Goal: Task Accomplishment & Management: Manage account settings

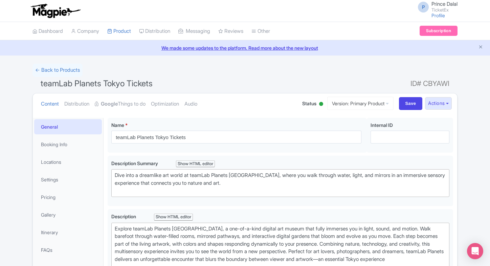
click at [121, 43] on link "My Products" at bounding box center [140, 48] width 64 height 10
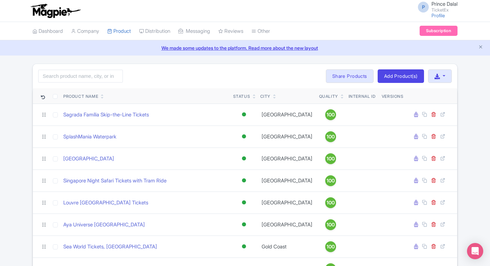
click at [341, 95] on link at bounding box center [342, 97] width 3 height 5
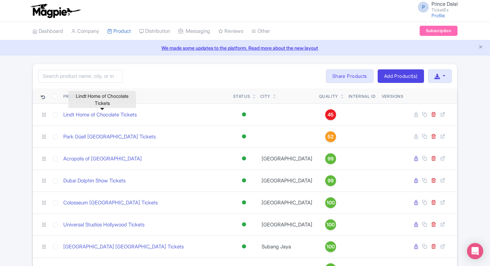
click at [111, 113] on link "Lindt Home of Chocolate Tickets" at bounding box center [99, 115] width 73 height 8
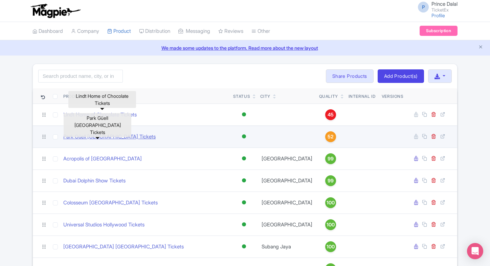
click at [89, 133] on link "Park Güell Barcelona Tickets" at bounding box center [109, 137] width 92 height 8
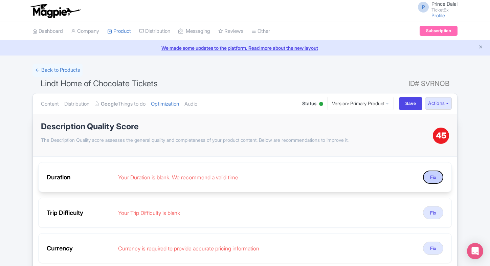
click at [427, 174] on button "Fix" at bounding box center [433, 177] width 20 height 13
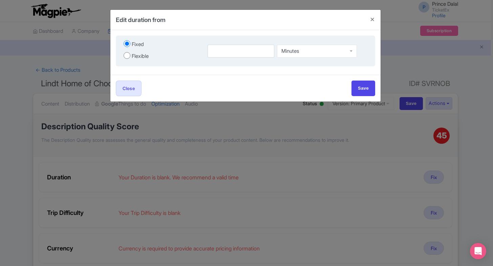
click at [218, 44] on div "Minutes Minutes" at bounding box center [287, 50] width 168 height 23
click at [215, 51] on input "2" at bounding box center [241, 51] width 67 height 13
type input "2"
click at [308, 45] on div "Minutes" at bounding box center [317, 49] width 80 height 13
click at [303, 51] on div "Minutes" at bounding box center [317, 51] width 80 height 13
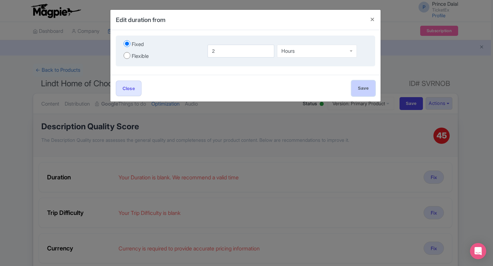
click at [357, 83] on input "Save" at bounding box center [363, 88] width 24 height 15
type input "Save"
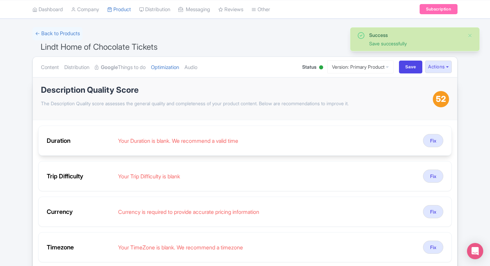
scroll to position [37, 0]
click at [433, 140] on button "Fix" at bounding box center [433, 139] width 20 height 13
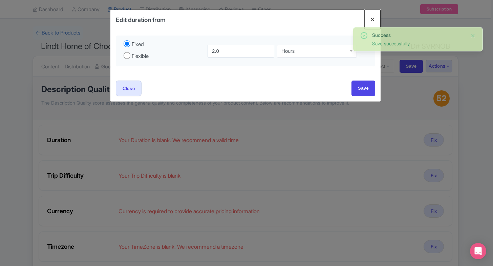
click at [373, 17] on button "Close" at bounding box center [372, 19] width 16 height 19
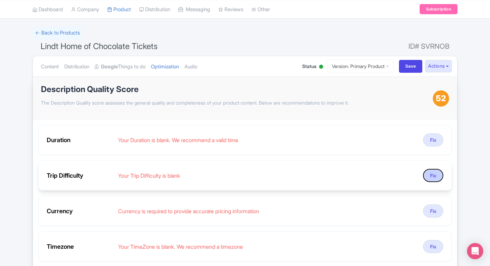
click at [428, 173] on button "Fix" at bounding box center [433, 175] width 20 height 13
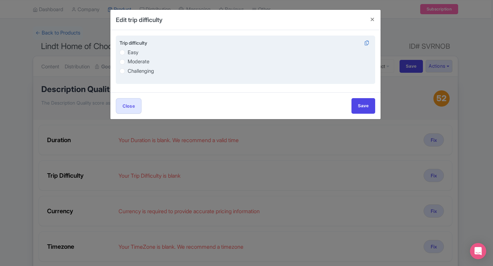
click at [128, 55] on label "Easy" at bounding box center [133, 53] width 11 height 8
radio input "true"
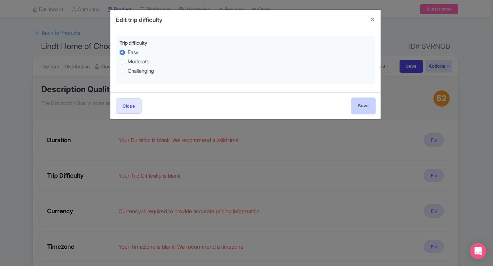
click at [363, 100] on input "Save" at bounding box center [363, 105] width 24 height 15
type input "Save"
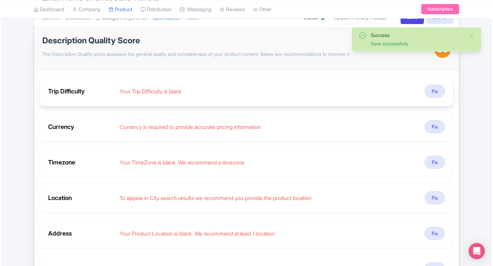
scroll to position [89, 0]
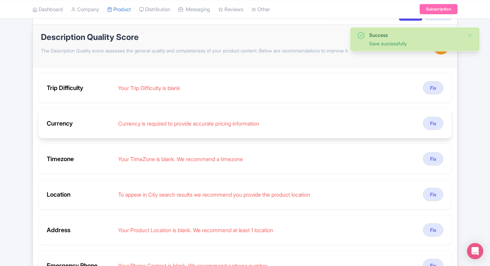
click at [427, 130] on div "Currency Currency is required to provide accurate pricing information Fix" at bounding box center [245, 123] width 414 height 30
click at [432, 125] on button "Fix" at bounding box center [433, 123] width 20 height 13
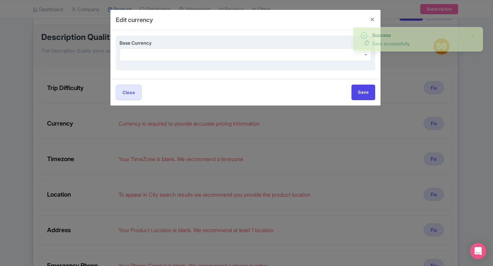
click at [192, 59] on div at bounding box center [246, 54] width 252 height 13
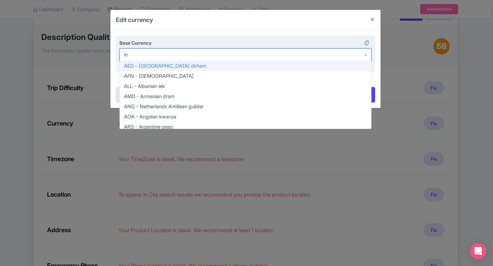
type input "inr"
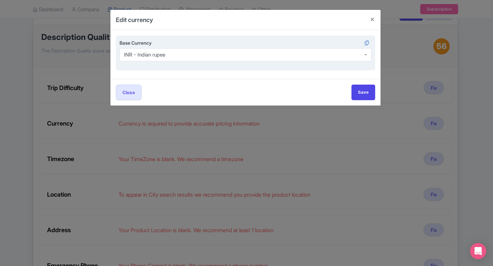
scroll to position [0, 0]
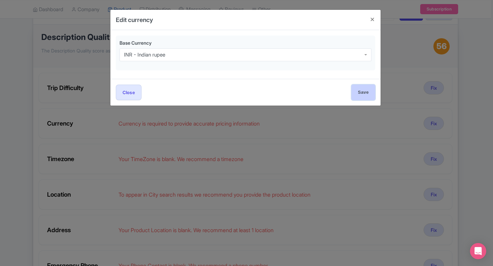
click at [362, 87] on input "Save" at bounding box center [363, 92] width 24 height 15
type input "Save"
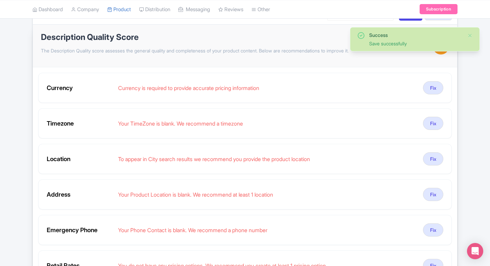
click at [448, 82] on div "Currency Currency is required to provide accurate pricing information Fix" at bounding box center [245, 88] width 414 height 30
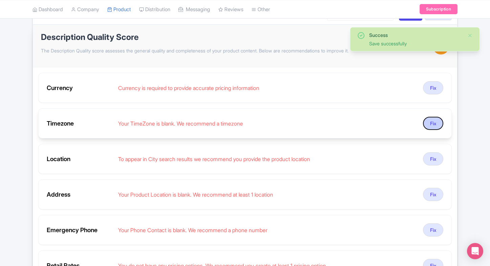
click at [433, 125] on button "Fix" at bounding box center [433, 123] width 20 height 13
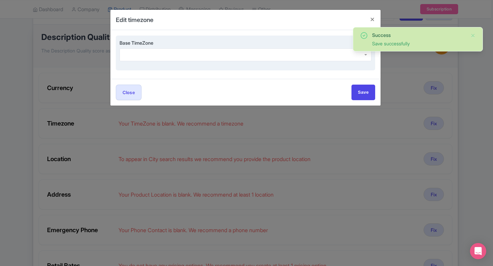
click at [219, 63] on div "Base TimeZone" at bounding box center [245, 53] width 259 height 35
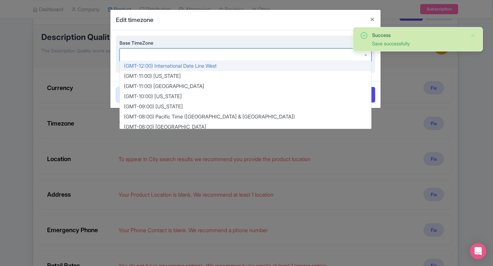
click at [226, 58] on div at bounding box center [246, 54] width 252 height 13
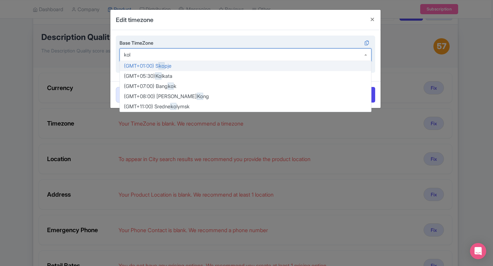
type input "kolk"
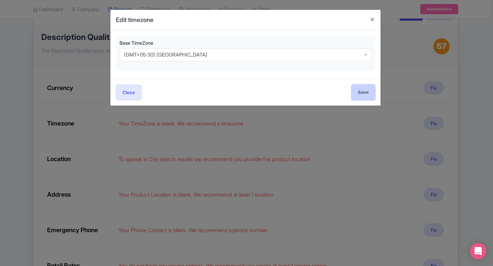
click at [358, 88] on input "Save" at bounding box center [363, 92] width 24 height 15
type input "Save"
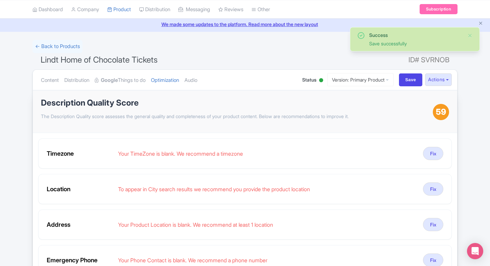
scroll to position [23, 0]
click at [197, 84] on link "Audio" at bounding box center [191, 80] width 13 height 21
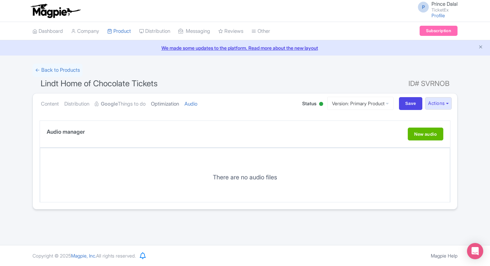
click at [166, 106] on link "Optimization" at bounding box center [165, 103] width 28 height 21
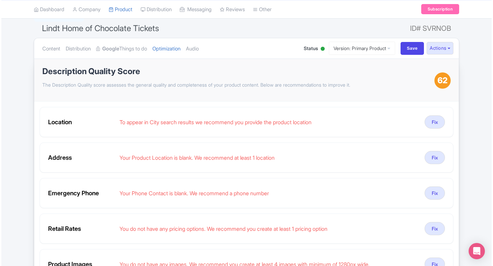
scroll to position [56, 0]
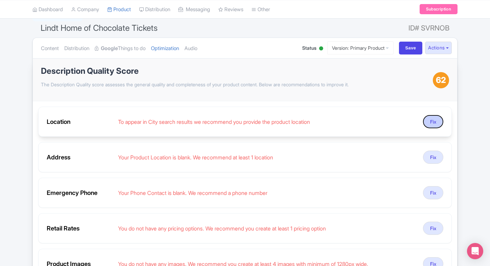
click at [431, 117] on button "Fix" at bounding box center [433, 121] width 20 height 13
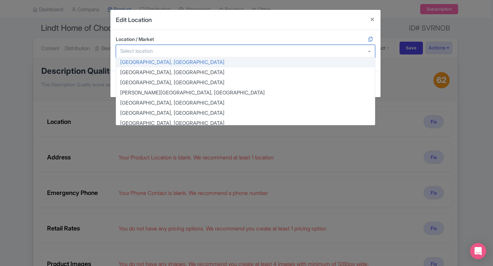
click at [266, 52] on div at bounding box center [245, 51] width 259 height 13
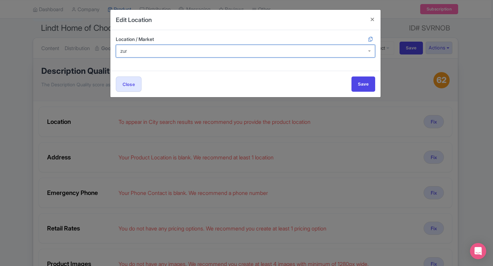
type input "zuri"
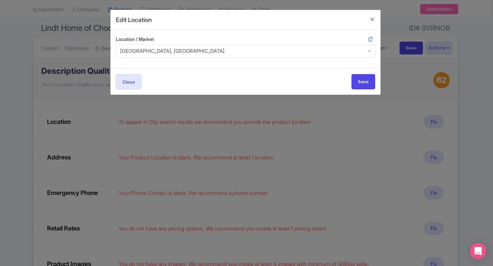
scroll to position [0, 0]
click at [361, 85] on input "Save" at bounding box center [363, 81] width 24 height 15
type input "Save"
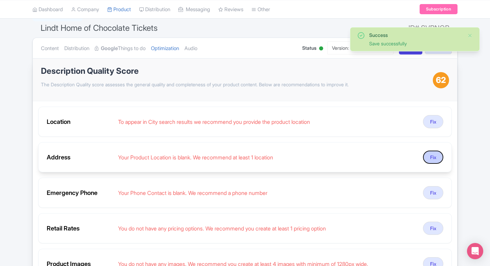
click at [428, 158] on button "Fix" at bounding box center [433, 157] width 20 height 13
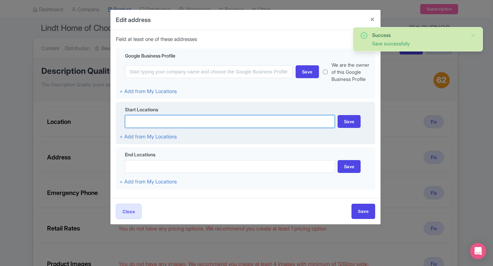
click at [173, 115] on input at bounding box center [230, 121] width 210 height 13
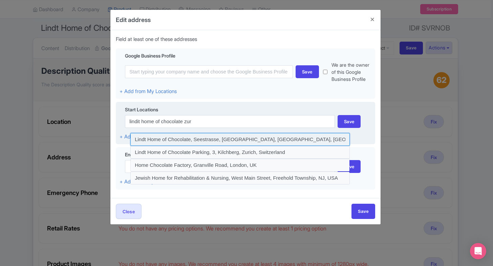
click at [217, 135] on input at bounding box center [239, 139] width 219 height 13
type input "Lindt Home of Chocolate, Seestrasse, Kilchberg, Zürich, Switzerland"
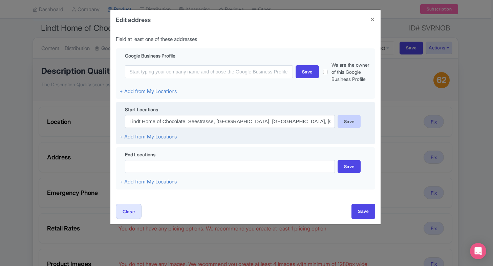
click at [356, 119] on div "Save" at bounding box center [349, 121] width 23 height 13
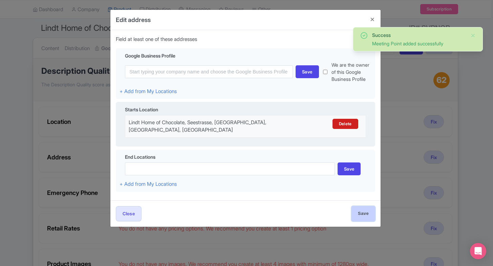
click at [355, 206] on input "Save" at bounding box center [363, 213] width 24 height 15
type input "Save"
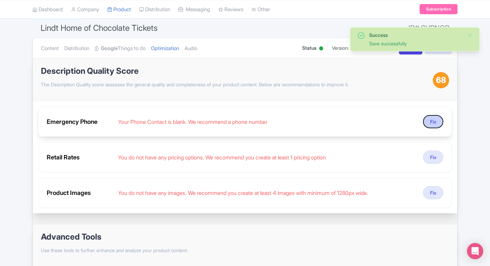
click at [435, 123] on button "Fix" at bounding box center [433, 121] width 20 height 13
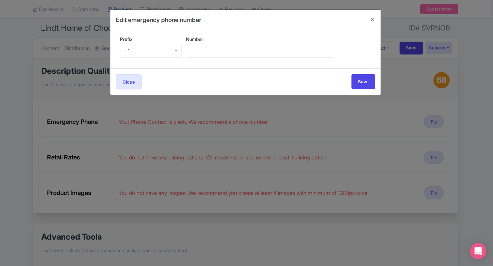
click at [152, 53] on div "+1" at bounding box center [151, 51] width 62 height 13
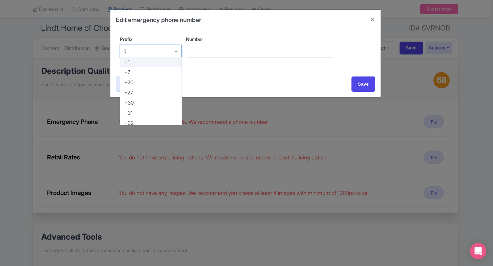
type input "91"
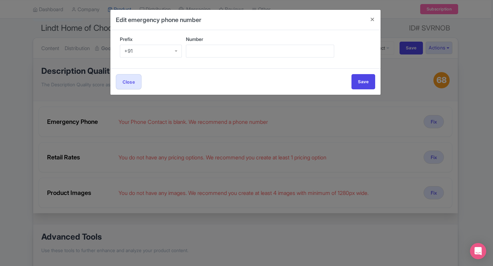
click at [223, 58] on div "Number" at bounding box center [279, 49] width 186 height 27
click at [233, 53] on input "Number" at bounding box center [260, 51] width 148 height 13
type input "9509989377"
click at [358, 80] on input "Save" at bounding box center [363, 81] width 24 height 15
type input "Save"
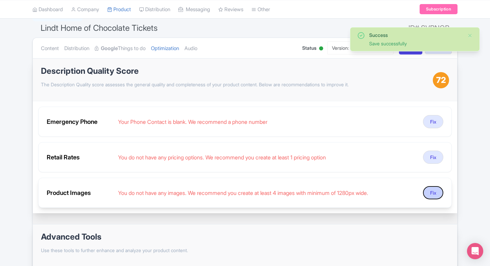
click at [436, 196] on button "Fix" at bounding box center [433, 192] width 20 height 13
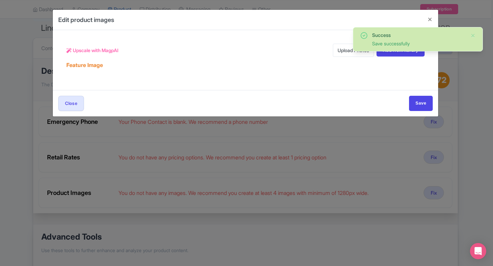
click at [333, 52] on link "Upload Photos" at bounding box center [353, 50] width 41 height 13
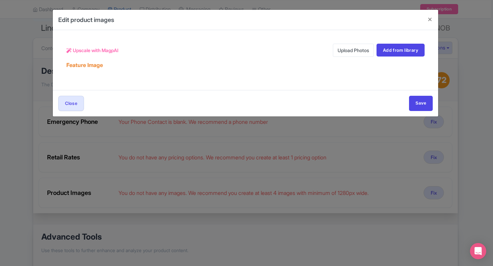
click at [353, 52] on link "Upload Photos" at bounding box center [353, 50] width 41 height 13
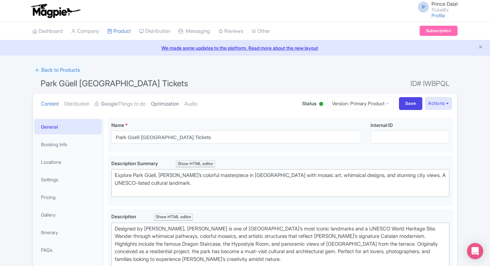
click at [169, 102] on link "Optimization" at bounding box center [165, 103] width 28 height 21
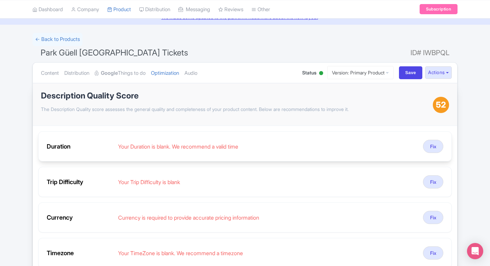
scroll to position [31, 0]
click at [432, 142] on button "Fix" at bounding box center [433, 146] width 20 height 13
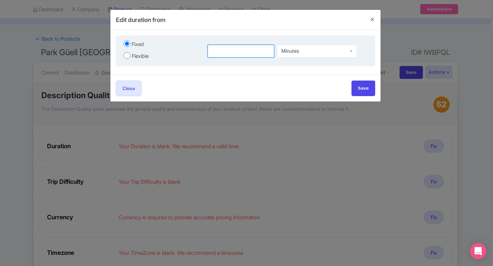
click at [216, 50] on input "number" at bounding box center [241, 51] width 67 height 13
type input "1"
click at [313, 49] on div "Minutes" at bounding box center [317, 49] width 80 height 13
click at [374, 86] on input "Save" at bounding box center [363, 88] width 24 height 15
type input "Save"
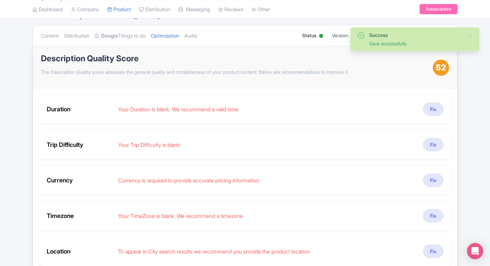
scroll to position [69, 0]
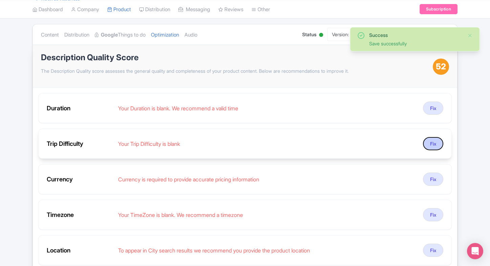
click at [435, 144] on button "Fix" at bounding box center [433, 143] width 20 height 13
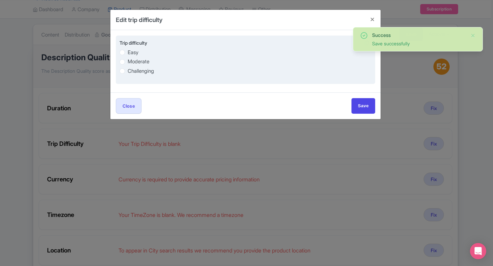
click at [134, 51] on label "Easy" at bounding box center [133, 53] width 11 height 8
radio input "true"
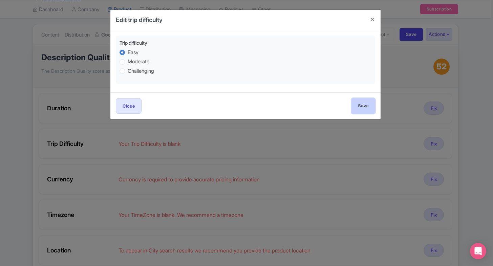
click at [365, 104] on input "Save" at bounding box center [363, 105] width 24 height 15
type input "Save"
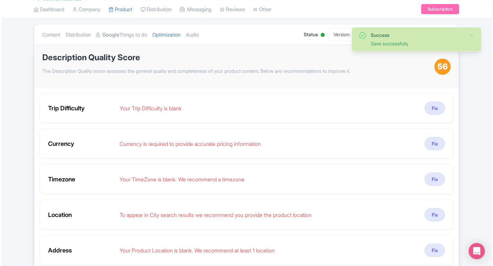
scroll to position [93, 0]
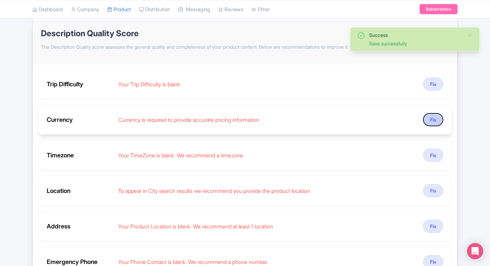
click at [426, 121] on button "Fix" at bounding box center [433, 119] width 20 height 13
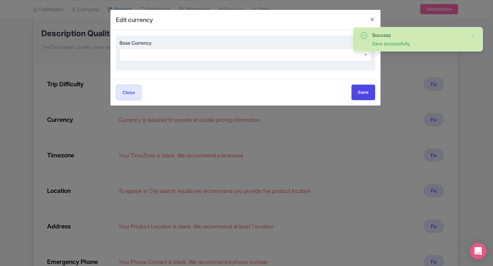
click at [171, 58] on div at bounding box center [246, 54] width 252 height 13
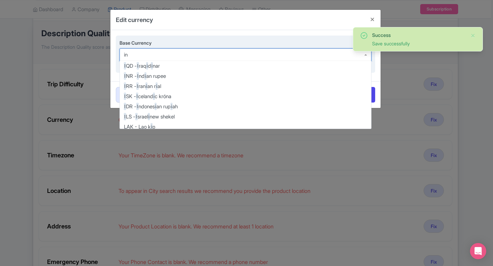
type input "inr"
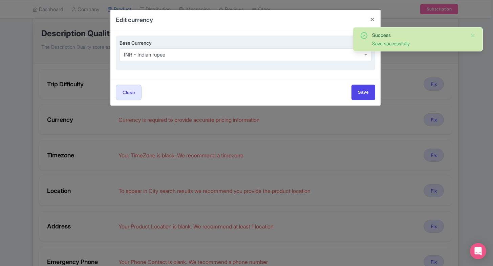
scroll to position [0, 0]
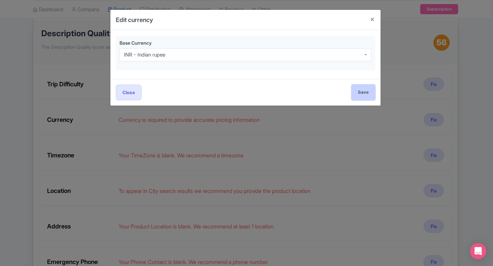
click at [367, 96] on input "Save" at bounding box center [363, 92] width 24 height 15
type input "Save"
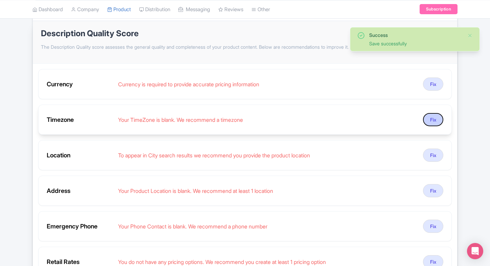
click at [437, 120] on button "Fix" at bounding box center [433, 119] width 20 height 13
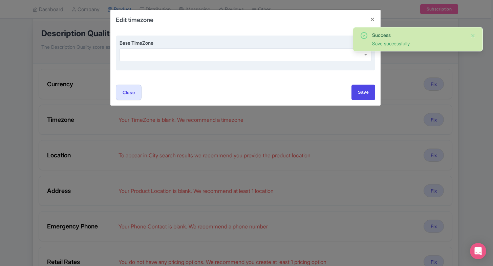
click at [208, 56] on div at bounding box center [246, 54] width 252 height 13
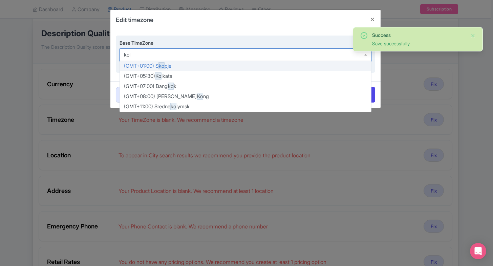
type input "kolk"
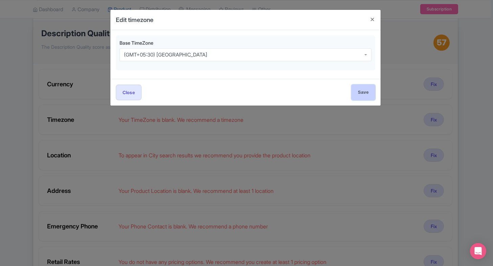
click at [366, 96] on input "Save" at bounding box center [363, 92] width 24 height 15
type input "Save"
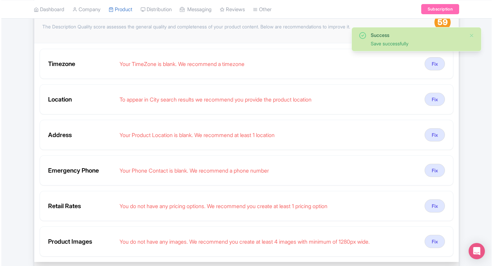
scroll to position [115, 0]
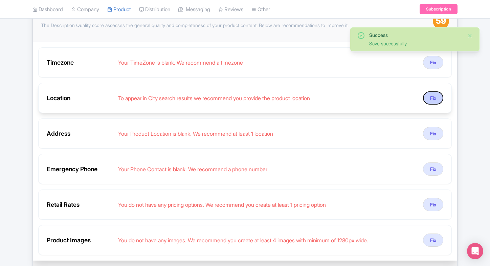
click at [435, 94] on button "Fix" at bounding box center [433, 97] width 20 height 13
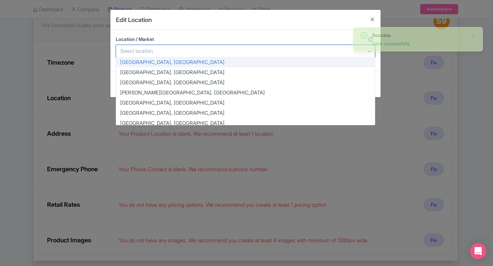
click at [198, 54] on div at bounding box center [245, 51] width 259 height 13
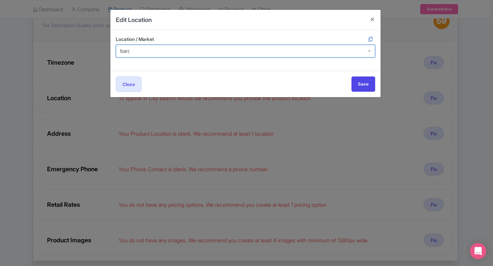
type input "barce"
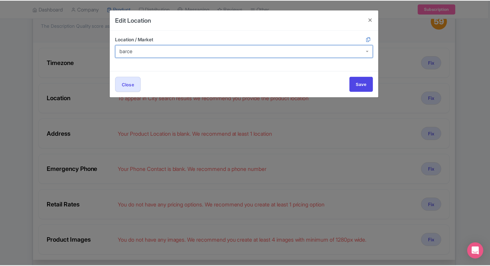
scroll to position [0, 0]
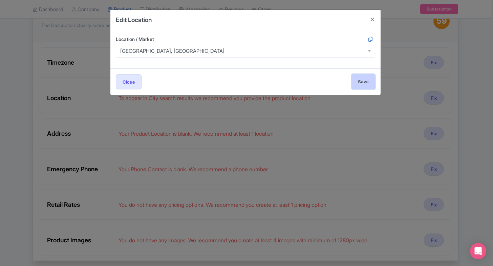
click at [361, 77] on input "Save" at bounding box center [363, 81] width 24 height 15
type input "Save"
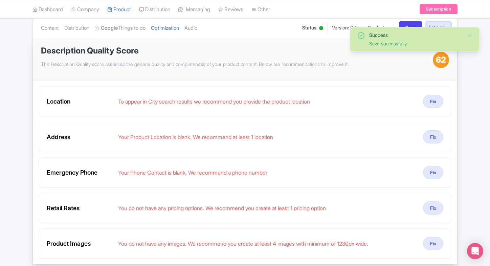
scroll to position [76, 0]
click at [437, 134] on button "Fix" at bounding box center [433, 137] width 20 height 13
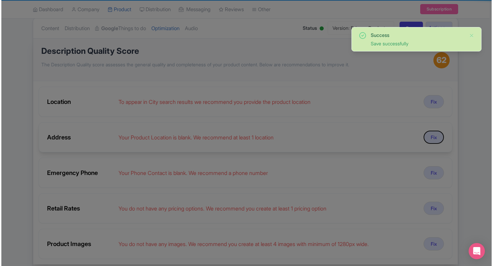
scroll to position [38, 0]
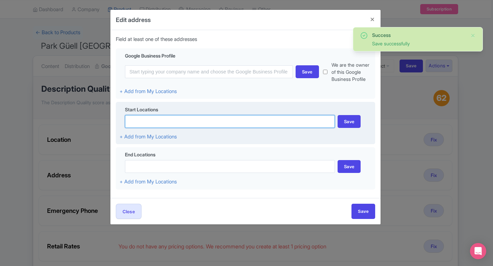
click at [184, 120] on input at bounding box center [230, 121] width 210 height 13
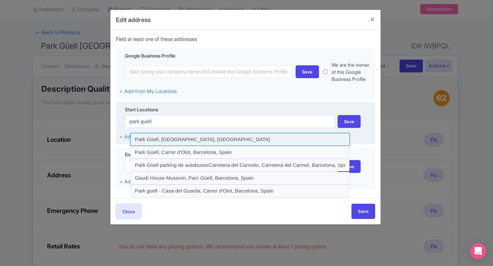
click at [176, 134] on input at bounding box center [239, 139] width 219 height 13
type input "Park Güell, Barcelona, Spain"
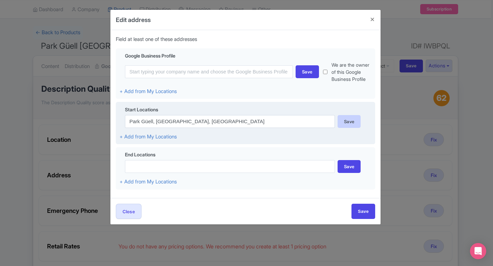
click at [349, 122] on div "Save" at bounding box center [349, 121] width 23 height 13
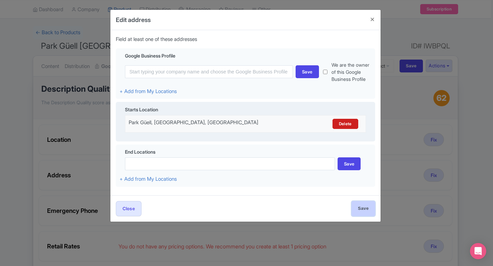
click at [366, 212] on input "Save" at bounding box center [363, 208] width 24 height 15
type input "Save"
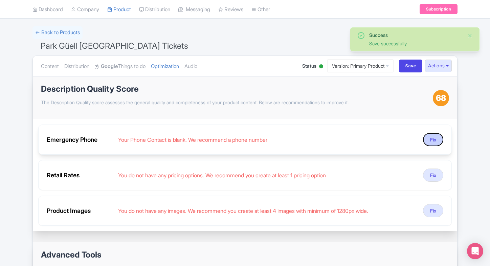
click at [427, 137] on button "Fix" at bounding box center [433, 139] width 20 height 13
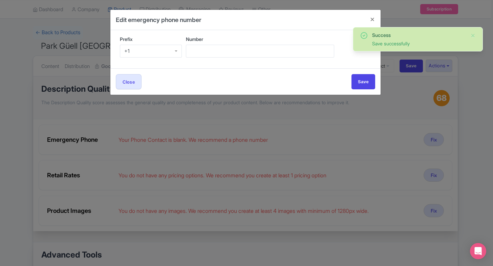
click at [156, 53] on div "+1" at bounding box center [151, 51] width 62 height 13
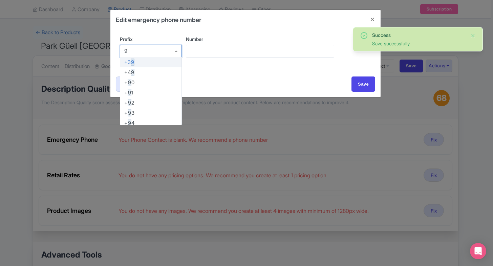
type input "91"
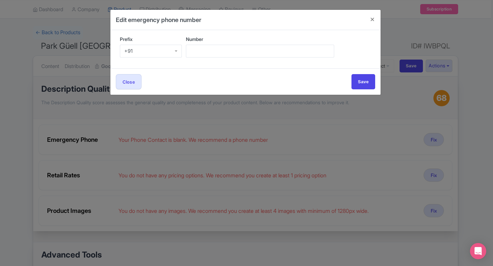
click at [180, 55] on div "+91" at bounding box center [151, 51] width 62 height 13
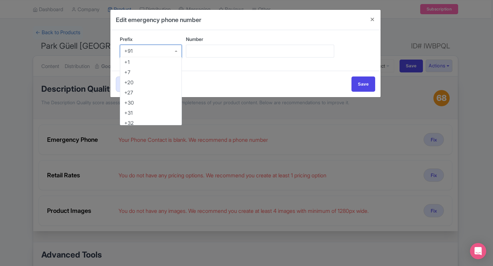
scroll to position [349, 0]
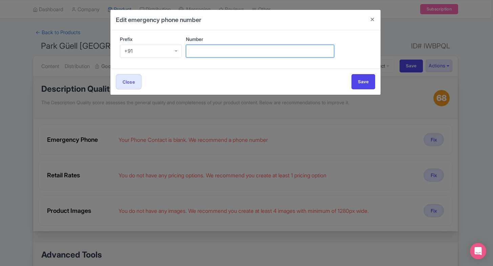
click at [213, 49] on input "Number" at bounding box center [260, 51] width 148 height 13
type input "9509989377"
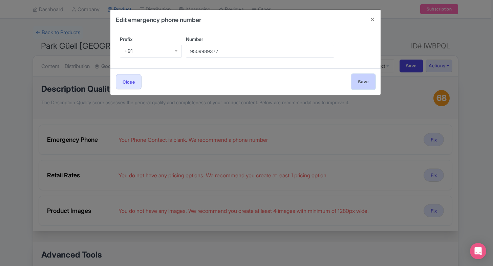
click at [353, 87] on input "Save" at bounding box center [363, 81] width 24 height 15
type input "Save"
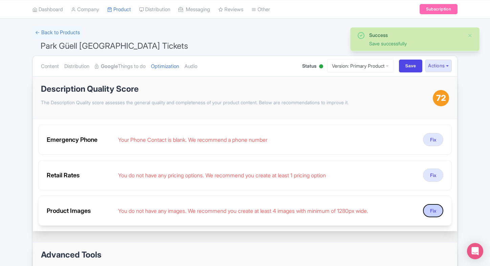
click at [435, 207] on button "Fix" at bounding box center [433, 210] width 20 height 13
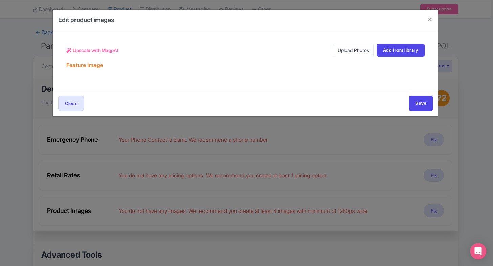
click at [336, 52] on link "Upload Photos" at bounding box center [353, 50] width 41 height 13
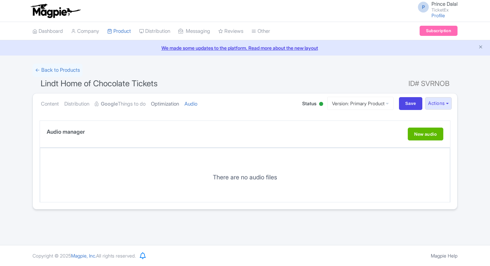
click at [176, 106] on link "Optimization" at bounding box center [165, 103] width 28 height 21
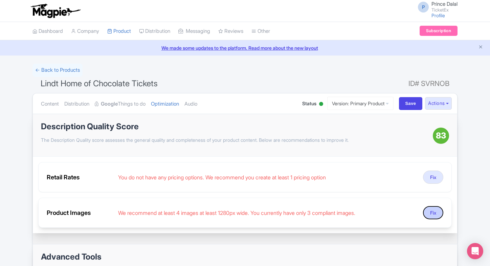
click at [438, 209] on button "Fix" at bounding box center [433, 212] width 20 height 13
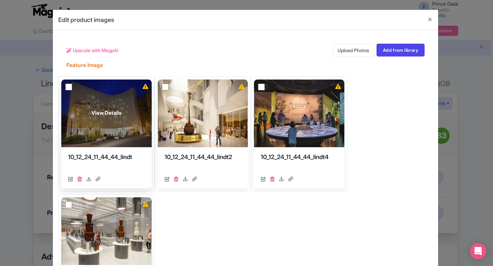
click at [66, 84] on input "checkbox" at bounding box center [68, 87] width 7 height 7
checkbox input "true"
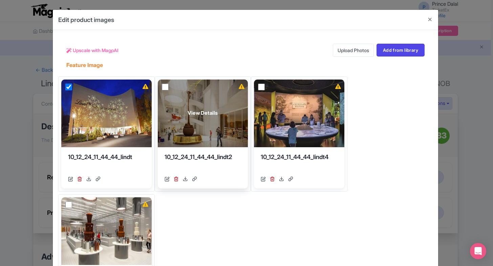
click at [162, 86] on input "checkbox" at bounding box center [165, 87] width 7 height 7
checkbox input "true"
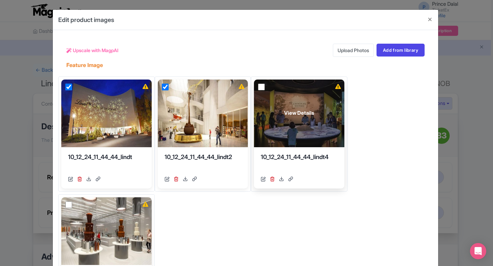
click at [258, 87] on input "checkbox" at bounding box center [261, 87] width 7 height 7
checkbox input "true"
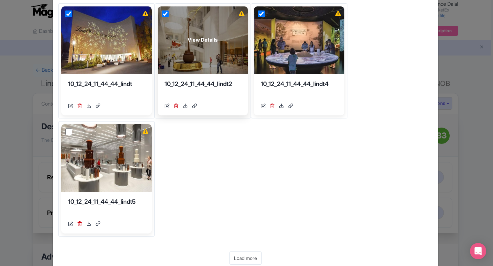
scroll to position [77, 0]
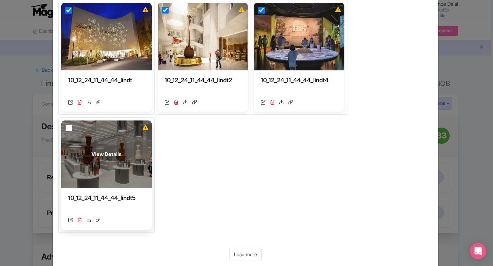
click at [66, 129] on input "checkbox" at bounding box center [68, 128] width 7 height 7
checkbox input "true"
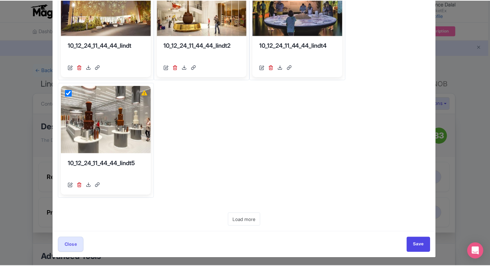
scroll to position [0, 0]
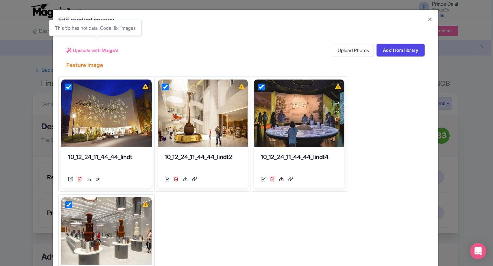
click at [100, 47] on span "Upscale with MagpAI" at bounding box center [96, 50] width 46 height 7
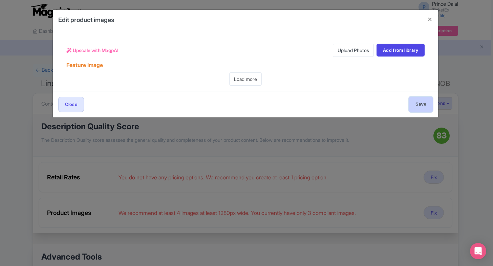
click at [423, 107] on input "Save" at bounding box center [421, 104] width 24 height 15
type input "Save"
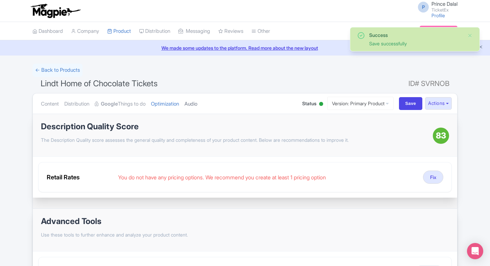
click at [196, 103] on link "Audio" at bounding box center [191, 103] width 13 height 21
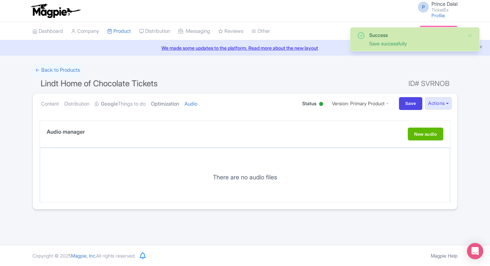
click at [169, 105] on link "Optimization" at bounding box center [165, 103] width 28 height 21
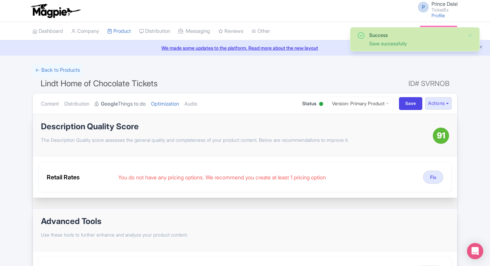
click at [122, 106] on link "Google Things to do" at bounding box center [120, 103] width 51 height 21
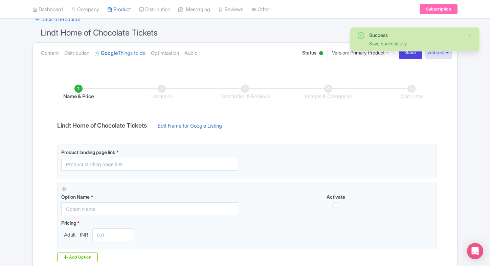
scroll to position [61, 0]
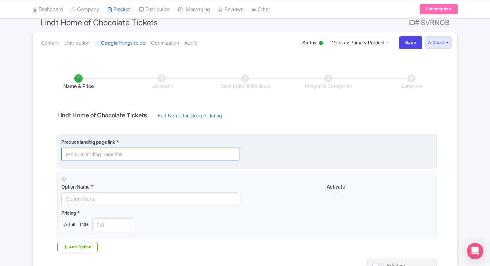
click at [161, 150] on input "text" at bounding box center [150, 154] width 178 height 13
paste input "https://www.ticketex.co/activity/7/lindt-home-of-chocolate-tickets-zurich"
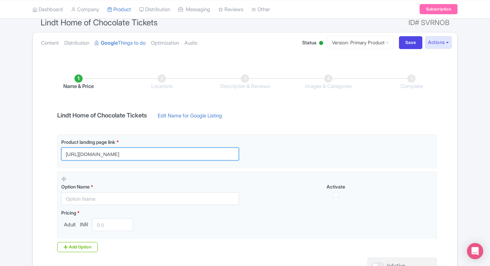
type input "https://www.ticketex.co/activity/7/lindt-home-of-chocolate-tickets-zurich"
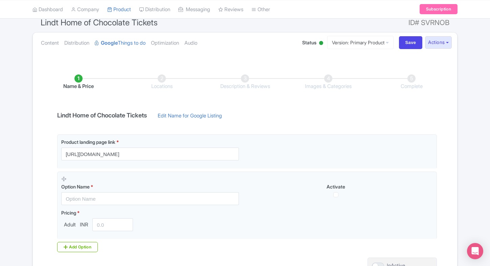
click at [28, 166] on div "Success Save successfully ← Back to Products Lindt Home of Chocolate Tickets ID…" at bounding box center [244, 153] width 433 height 301
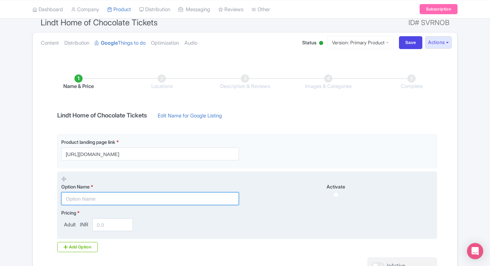
paste input "Lindt home of chocolate Admission tickets"
click at [103, 202] on input "text" at bounding box center [150, 198] width 178 height 13
paste input "Lindt home of chocolate Admission tickets"
type input "Lindt home of chocolate Admission tickets"
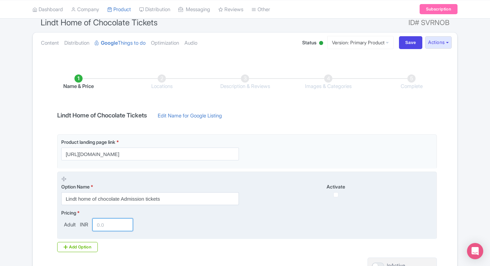
click at [105, 228] on input "number" at bounding box center [112, 224] width 41 height 13
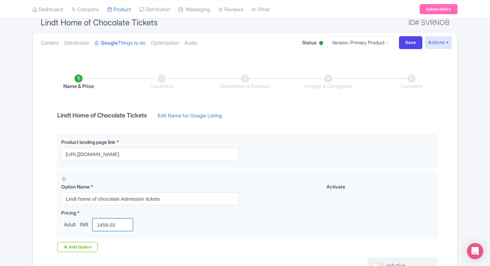
type input "1458.03"
click at [34, 204] on div "Name & Price Locations Description & Reviews Images & Categories Complete Lindt…" at bounding box center [245, 180] width 425 height 239
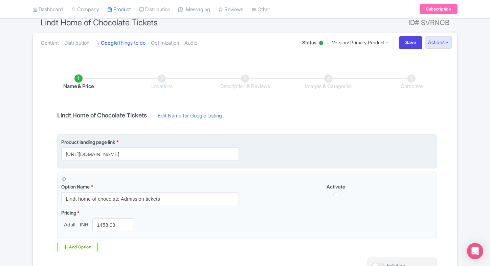
scroll to position [127, 0]
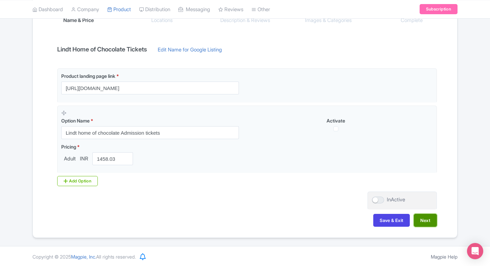
click at [432, 220] on button "Next" at bounding box center [425, 220] width 23 height 13
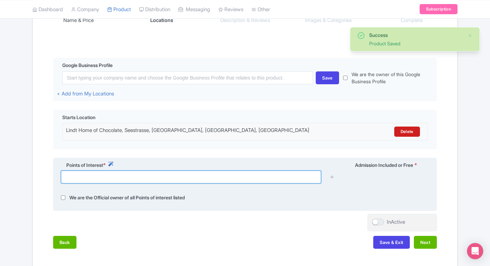
click at [81, 173] on input "text" at bounding box center [191, 177] width 260 height 13
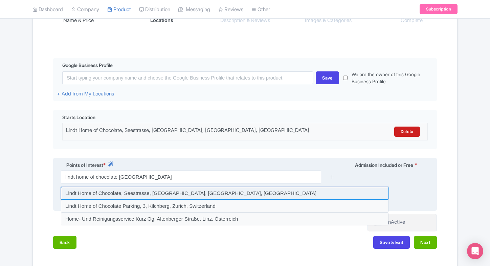
click at [111, 195] on input at bounding box center [225, 193] width 328 height 13
type input "Lindt Home of Chocolate, Seestrasse, Kilchberg, Zürich, Switzerland"
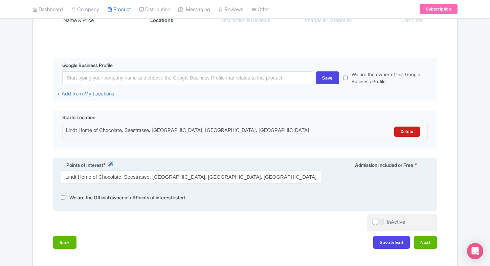
click at [331, 177] on icon at bounding box center [332, 176] width 5 height 5
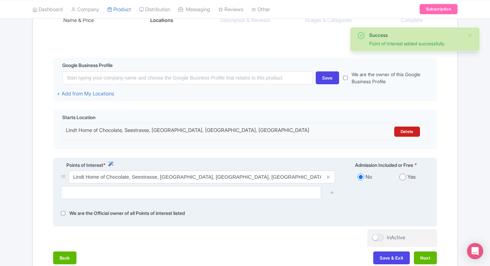
click at [404, 178] on input "radio" at bounding box center [403, 177] width 7 height 7
radio input "true"
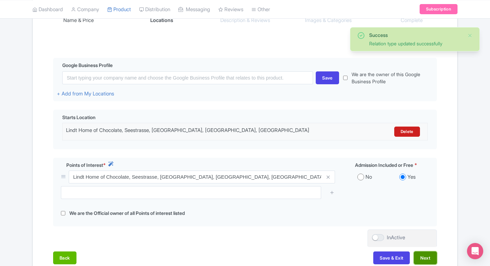
click at [426, 254] on button "Next" at bounding box center [425, 258] width 23 height 13
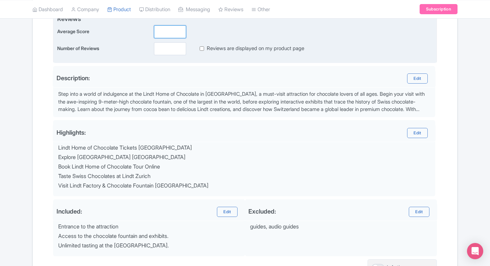
click at [169, 30] on input "number" at bounding box center [170, 31] width 32 height 13
type input "2"
click at [162, 52] on input "number" at bounding box center [170, 48] width 32 height 13
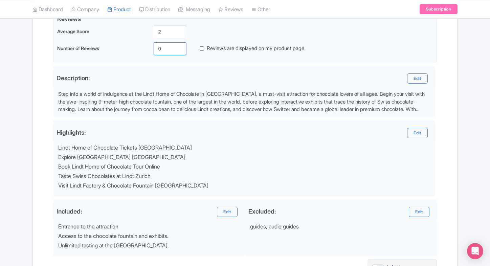
type input "0"
click at [251, 65] on div "Name & Price Locations Description & Reviews Images & Categories Complete Edit …" at bounding box center [245, 124] width 416 height 354
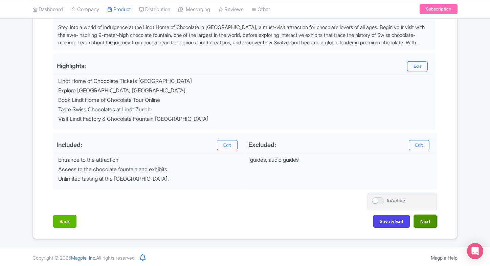
click at [426, 215] on button "Next" at bounding box center [425, 221] width 23 height 13
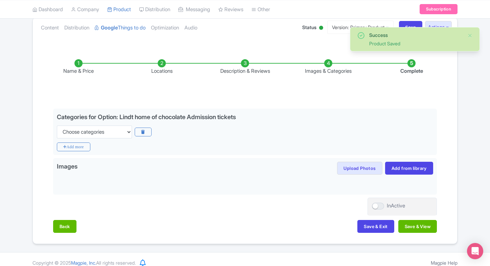
scroll to position [82, 0]
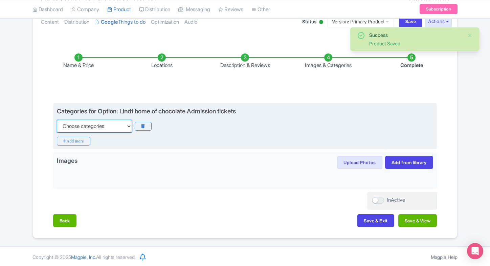
click at [131, 124] on select "Choose categories Adults Only Animals Audio Guide Beaches Bike Tours Boat Tours…" at bounding box center [94, 126] width 75 height 13
select select "family-friendly"
click at [57, 120] on select "Choose categories Adults Only Animals Audio Guide Beaches Bike Tours Boat Tours…" at bounding box center [94, 126] width 75 height 13
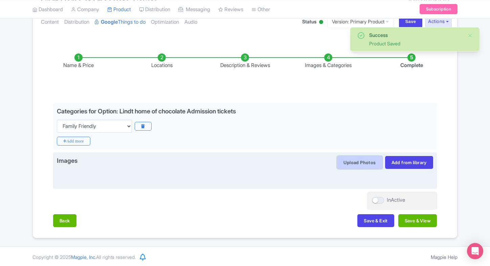
click at [339, 158] on button "Upload Photos" at bounding box center [359, 162] width 45 height 13
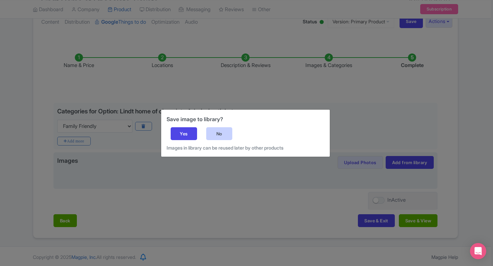
click at [220, 135] on div "No" at bounding box center [219, 133] width 26 height 13
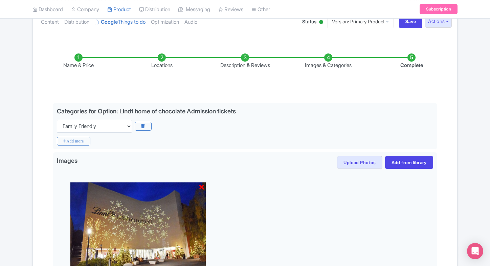
scroll to position [177, 0]
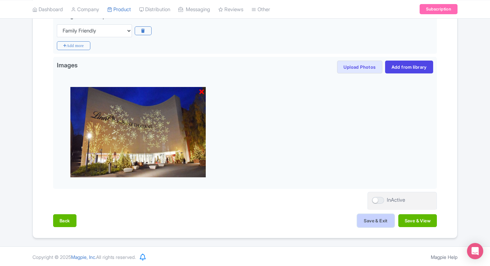
click at [367, 223] on button "Save & Exit" at bounding box center [376, 220] width 37 height 13
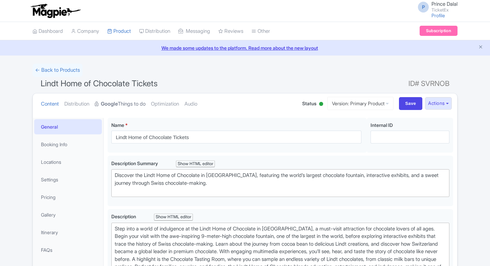
click at [143, 108] on link "Google Things to do" at bounding box center [120, 103] width 51 height 21
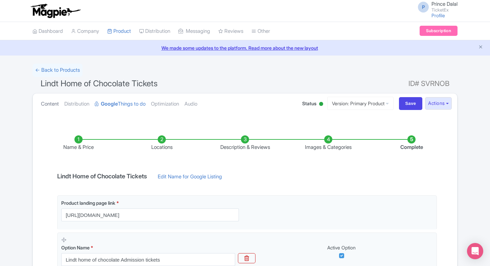
click at [54, 94] on link "Content" at bounding box center [50, 103] width 18 height 21
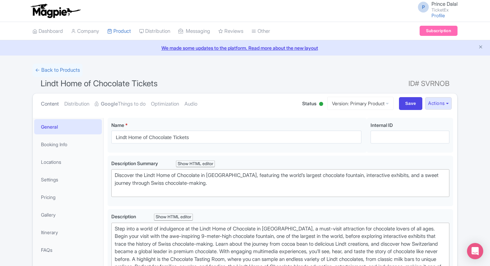
click at [44, 103] on link "Content" at bounding box center [50, 103] width 18 height 21
click at [50, 192] on link "Pricing" at bounding box center [68, 197] width 68 height 15
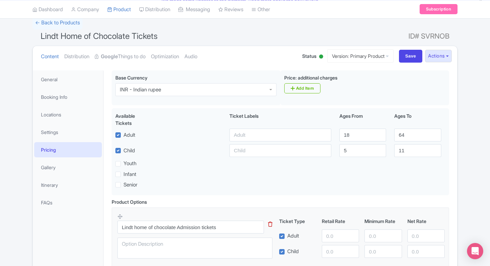
scroll to position [49, 0]
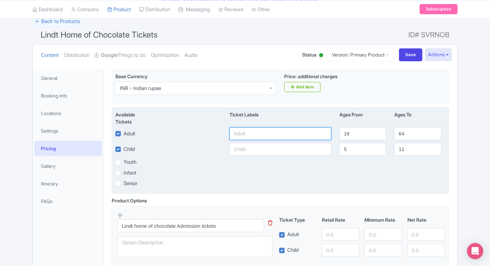
click at [255, 135] on input "text" at bounding box center [281, 133] width 102 height 13
type input "1458.03"
click at [253, 146] on input "text" at bounding box center [281, 149] width 102 height 13
paste input "1458.03"
type input "1458.03"
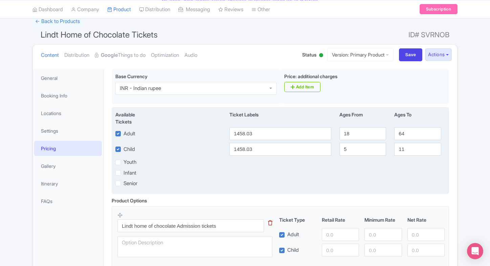
click at [252, 183] on div "Senior" at bounding box center [280, 183] width 338 height 8
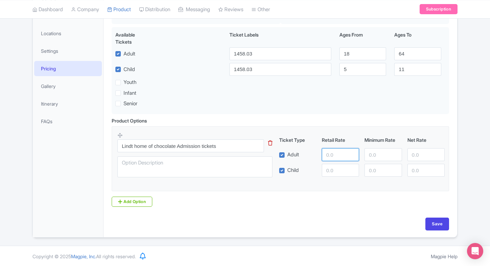
click at [333, 161] on input "number" at bounding box center [340, 154] width 37 height 13
paste input "1458.03"
type input "1458.03"
click at [332, 178] on div "Lindt home of chocolate Admission tickets This tip has not data. Code: tip_opti…" at bounding box center [280, 156] width 326 height 49
paste input "1458.03"
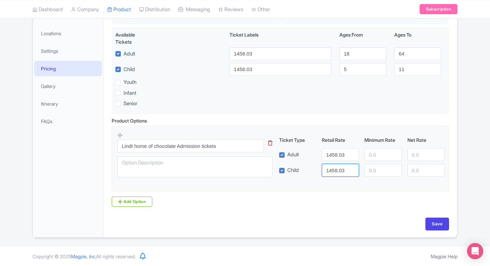
click at [342, 170] on input "1458.03" at bounding box center [340, 170] width 37 height 13
type input "1458.03"
paste input "1458.03"
click at [373, 158] on input "1458.03" at bounding box center [383, 154] width 37 height 13
type input "1458.03"
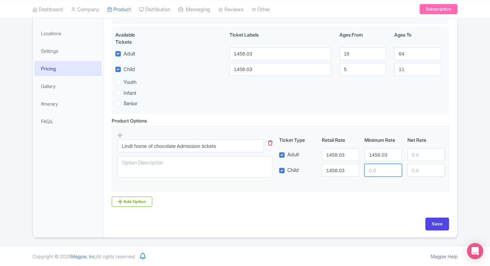
paste input "1458.03"
click at [369, 174] on input "number" at bounding box center [383, 170] width 37 height 13
type input "1458.03"
paste input "1458.03"
click at [414, 157] on input "number" at bounding box center [426, 154] width 37 height 13
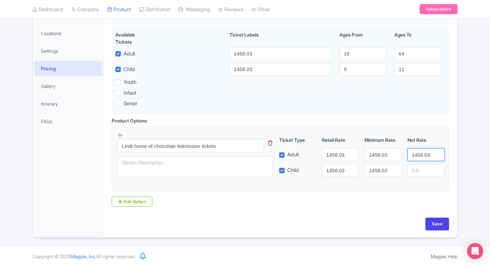
type input "1458.03"
paste input "1458.03"
click at [420, 169] on input "number" at bounding box center [426, 170] width 37 height 13
type input "1458.03"
click at [446, 218] on input "Save" at bounding box center [438, 224] width 24 height 13
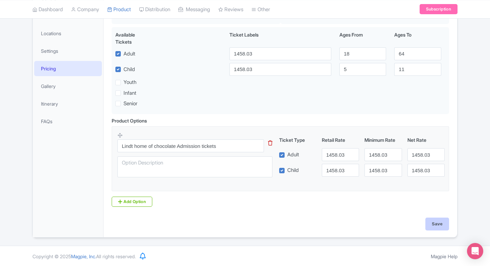
type input "Saving..."
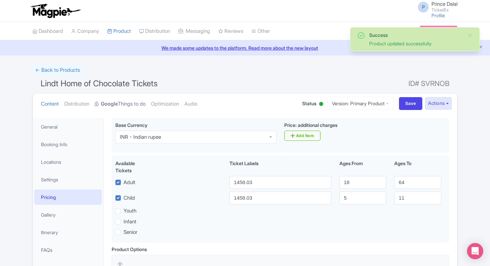
click at [103, 102] on link "Google Things to do" at bounding box center [120, 103] width 51 height 21
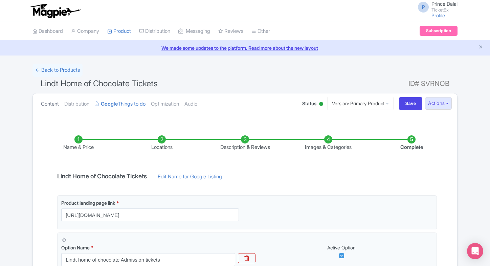
click at [48, 112] on link "Content" at bounding box center [50, 103] width 18 height 21
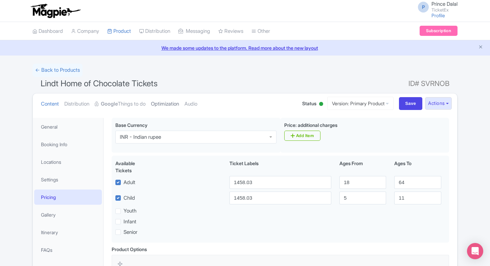
click at [172, 98] on link "Optimization" at bounding box center [165, 103] width 28 height 21
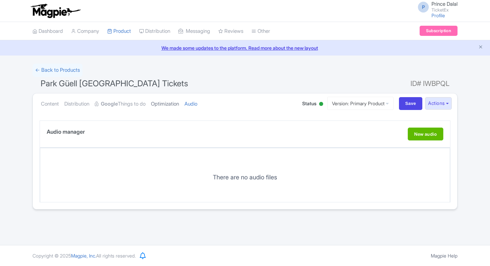
click at [175, 109] on link "Optimization" at bounding box center [165, 103] width 28 height 21
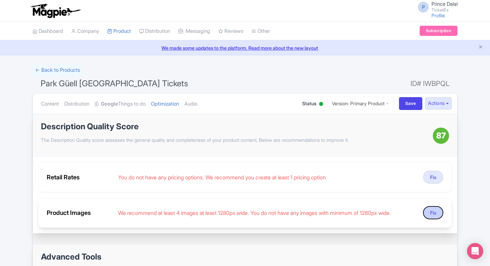
click at [431, 207] on button "Fix" at bounding box center [433, 212] width 20 height 13
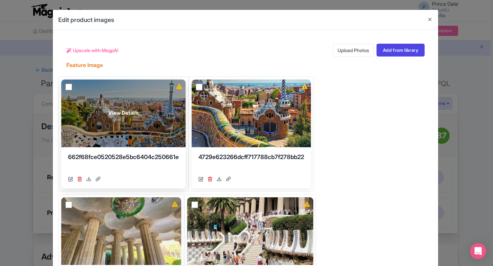
click at [68, 88] on input "checkbox" at bounding box center [68, 87] width 7 height 7
checkbox input "true"
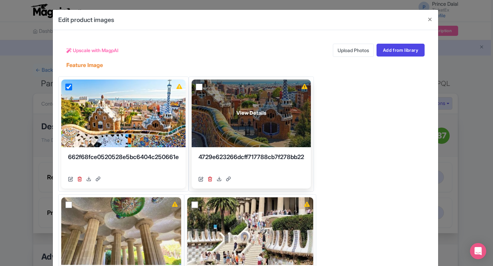
click at [202, 87] on input "checkbox" at bounding box center [199, 87] width 7 height 7
checkbox input "true"
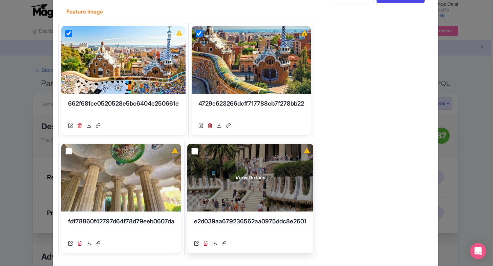
scroll to position [54, 0]
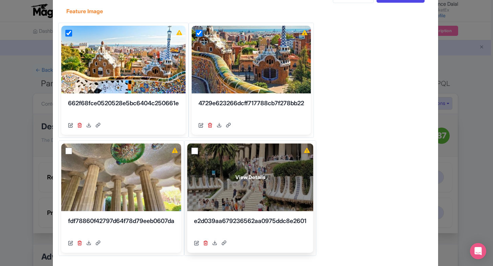
click at [197, 151] on input "checkbox" at bounding box center [194, 151] width 7 height 7
checkbox input "true"
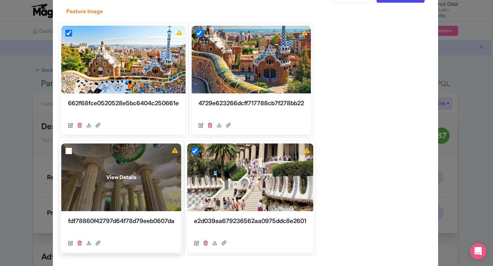
click at [68, 151] on input "checkbox" at bounding box center [68, 151] width 7 height 7
checkbox input "true"
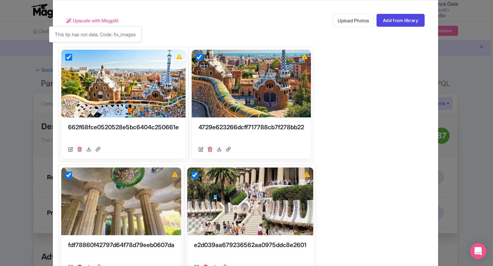
click at [96, 20] on span "Upscale with MagpAI" at bounding box center [96, 20] width 46 height 7
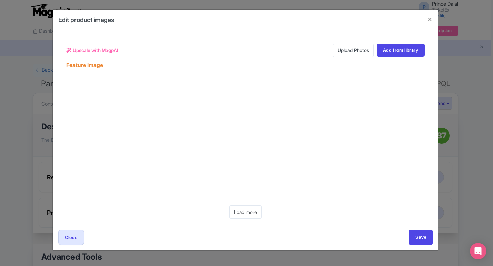
scroll to position [0, 0]
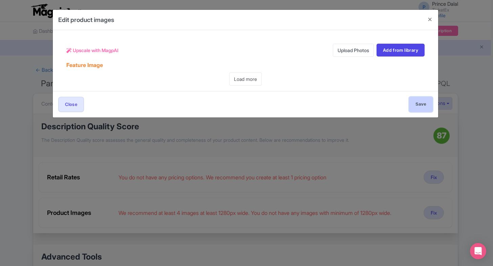
click at [418, 103] on input "Save" at bounding box center [421, 104] width 24 height 15
type input "Save"
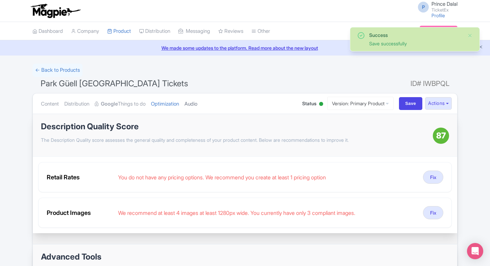
click at [197, 104] on link "Audio" at bounding box center [191, 103] width 13 height 21
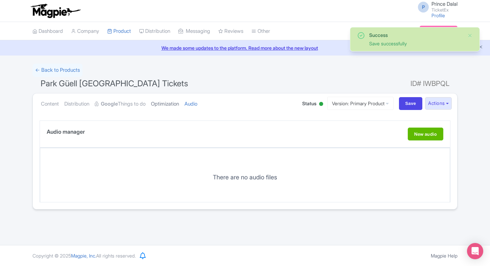
click at [173, 108] on link "Optimization" at bounding box center [165, 103] width 28 height 21
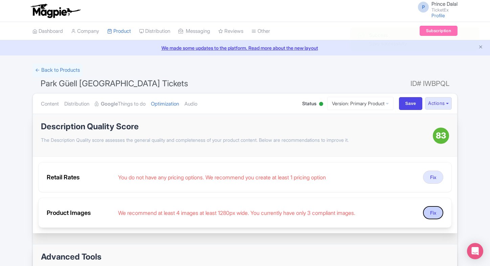
click at [435, 209] on button "Fix" at bounding box center [433, 212] width 20 height 13
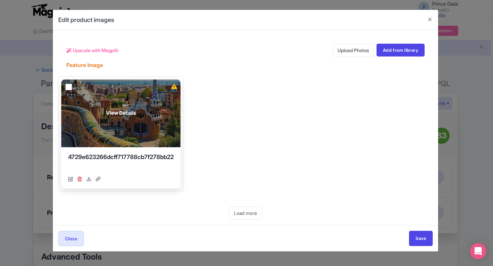
click at [67, 88] on input "checkbox" at bounding box center [68, 87] width 7 height 7
checkbox input "true"
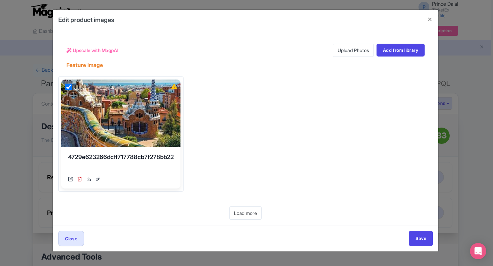
click at [113, 46] on div "Upscale with MagpAI" at bounding box center [92, 50] width 52 height 13
click at [104, 51] on span "Upscale with MagpAI" at bounding box center [96, 50] width 46 height 7
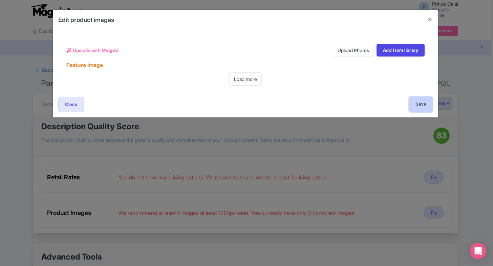
click at [425, 104] on input "Save" at bounding box center [421, 104] width 24 height 15
type input "Save"
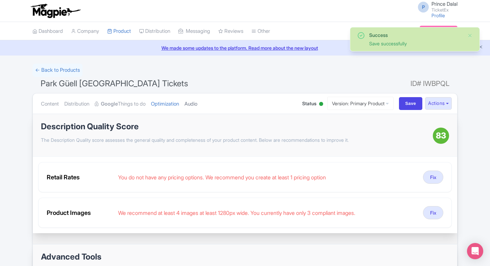
click at [196, 102] on link "Audio" at bounding box center [191, 103] width 13 height 21
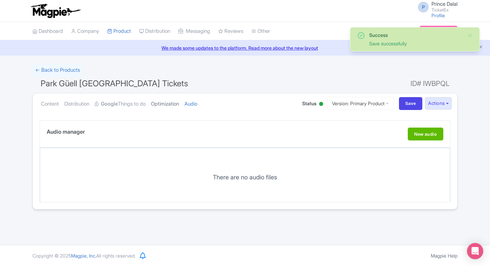
click at [174, 105] on link "Optimization" at bounding box center [165, 103] width 28 height 21
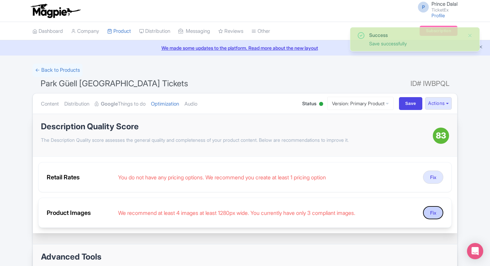
click at [432, 209] on button "Fix" at bounding box center [433, 212] width 20 height 13
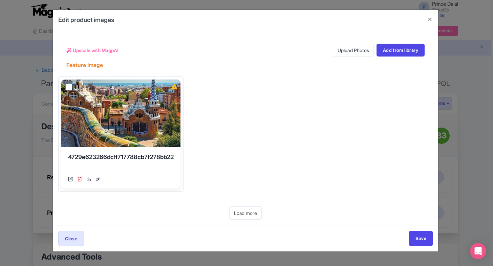
click at [348, 47] on link "Upload Photos" at bounding box center [353, 50] width 41 height 13
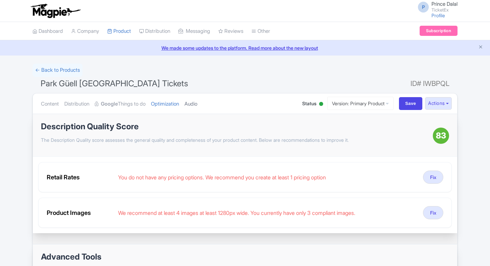
click at [197, 101] on link "Audio" at bounding box center [191, 103] width 13 height 21
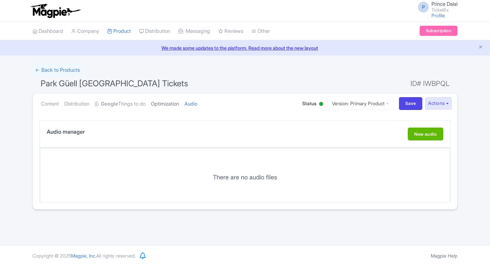
click at [179, 104] on link "Optimization" at bounding box center [165, 103] width 28 height 21
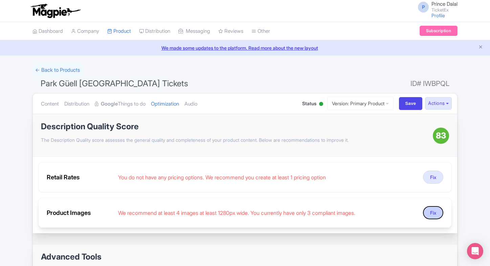
click at [435, 211] on button "Fix" at bounding box center [433, 212] width 20 height 13
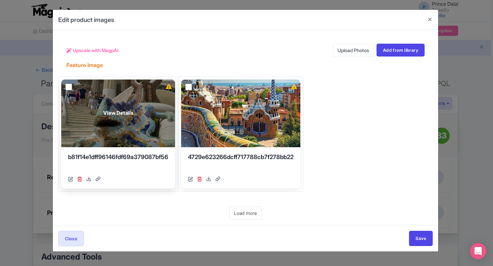
click at [68, 85] on input "checkbox" at bounding box center [68, 87] width 7 height 7
checkbox input "true"
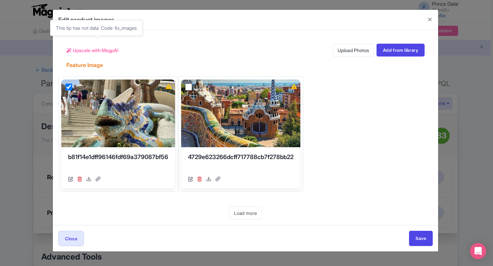
click at [107, 47] on span "Upscale with MagpAI" at bounding box center [96, 50] width 46 height 7
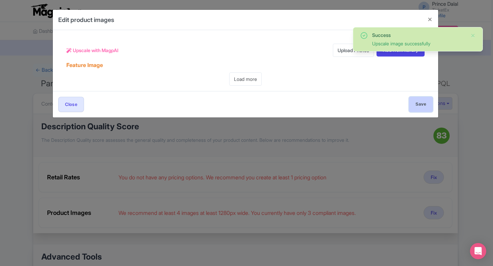
click at [416, 98] on input "Save" at bounding box center [421, 104] width 24 height 15
type input "Save"
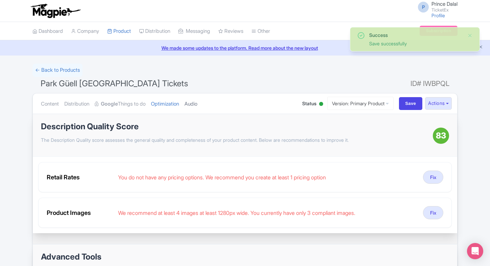
click at [197, 102] on link "Audio" at bounding box center [191, 103] width 13 height 21
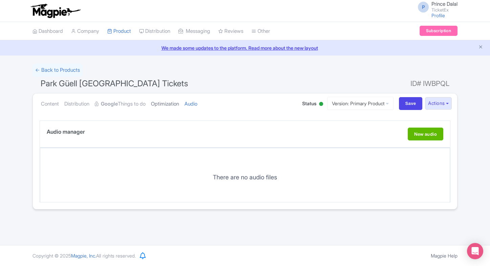
click at [175, 108] on link "Optimization" at bounding box center [165, 103] width 28 height 21
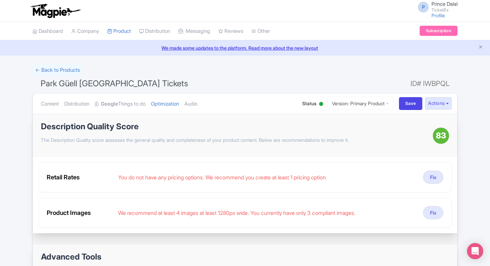
click at [229, 102] on ul "Content Distribution Google Things to do Optimization Audio" at bounding box center [164, 103] width 253 height 21
click at [197, 104] on link "Audio" at bounding box center [191, 103] width 13 height 21
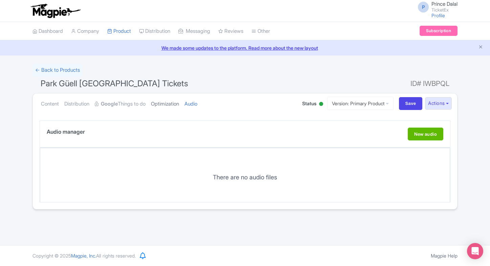
click at [175, 108] on link "Optimization" at bounding box center [165, 103] width 28 height 21
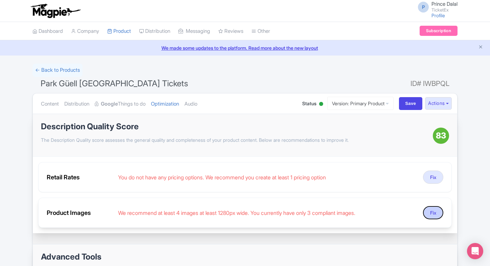
click at [435, 210] on button "Fix" at bounding box center [433, 212] width 20 height 13
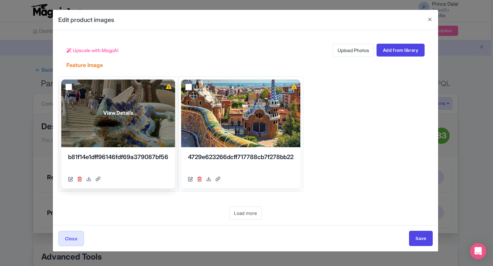
click at [67, 87] on input "checkbox" at bounding box center [68, 87] width 7 height 7
checkbox input "true"
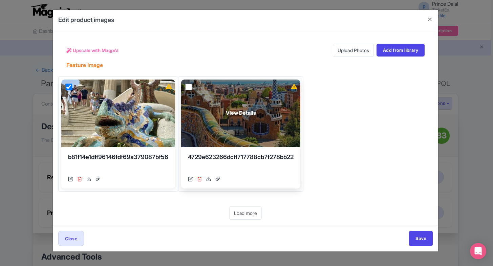
click at [190, 85] on input "checkbox" at bounding box center [188, 87] width 7 height 7
checkbox input "true"
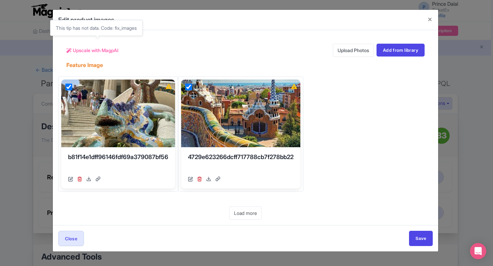
click at [88, 51] on span "Upscale with MagpAI" at bounding box center [96, 50] width 46 height 7
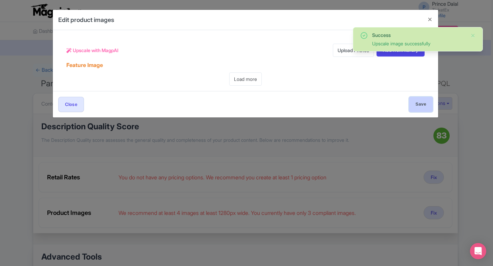
click at [420, 107] on input "Save" at bounding box center [421, 104] width 24 height 15
type input "Save"
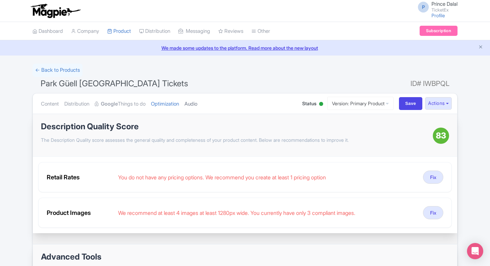
click at [197, 102] on link "Audio" at bounding box center [191, 103] width 13 height 21
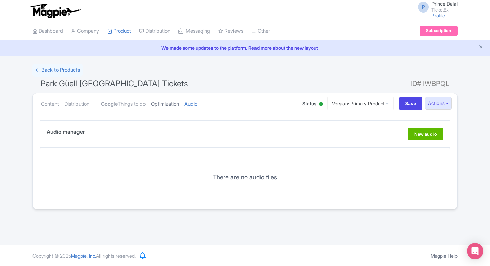
click at [172, 105] on link "Optimization" at bounding box center [165, 103] width 28 height 21
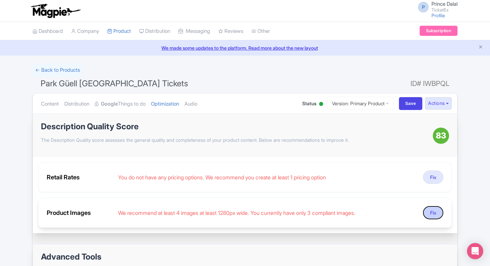
click at [434, 213] on button "Fix" at bounding box center [433, 212] width 20 height 13
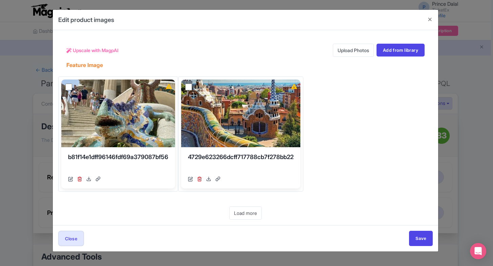
click at [342, 48] on link "Upload Photos" at bounding box center [353, 50] width 41 height 13
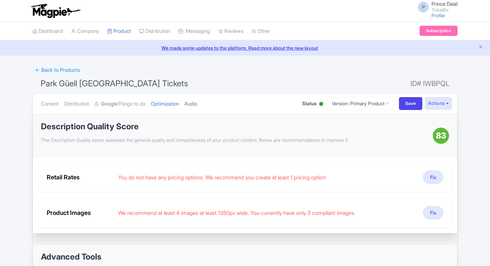
click at [197, 106] on link "Audio" at bounding box center [191, 103] width 13 height 21
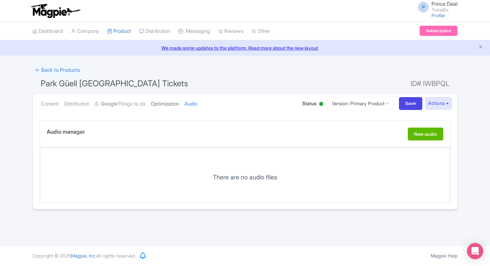
click at [164, 105] on link "Optimization" at bounding box center [165, 103] width 28 height 21
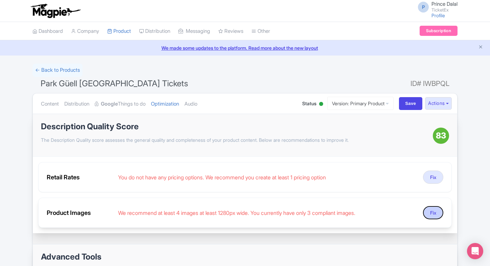
click at [431, 212] on button "Fix" at bounding box center [433, 212] width 20 height 13
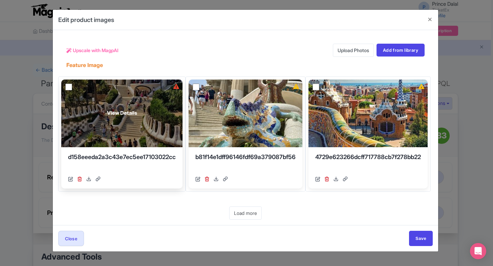
click at [68, 87] on input "checkbox" at bounding box center [68, 87] width 7 height 7
checkbox input "true"
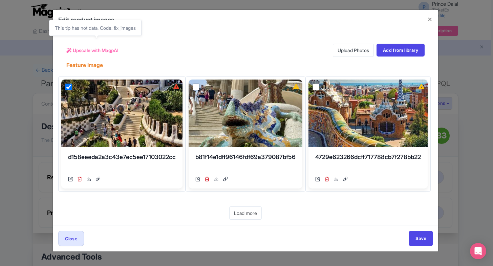
click at [86, 50] on span "Upscale with MagpAI" at bounding box center [96, 50] width 46 height 7
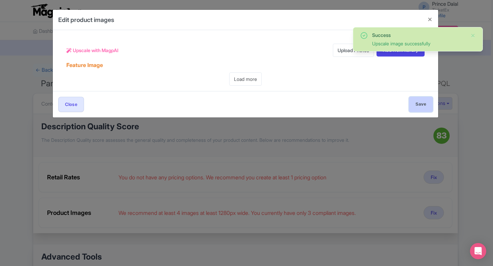
click at [419, 102] on input "Save" at bounding box center [421, 104] width 24 height 15
type input "Save"
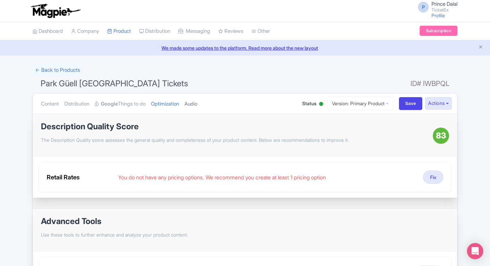
click at [197, 101] on link "Audio" at bounding box center [191, 103] width 13 height 21
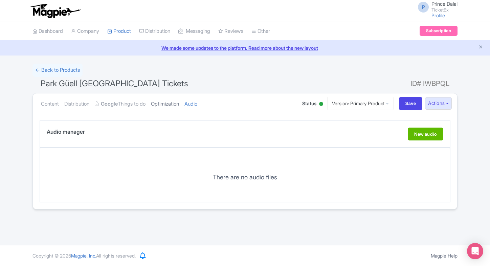
click at [179, 104] on link "Optimization" at bounding box center [165, 103] width 28 height 21
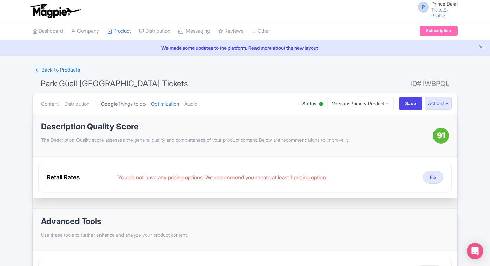
click at [133, 104] on link "Google Things to do" at bounding box center [120, 103] width 51 height 21
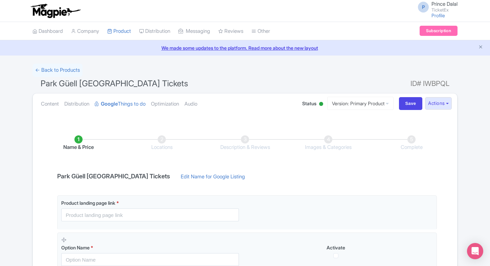
scroll to position [20, 0]
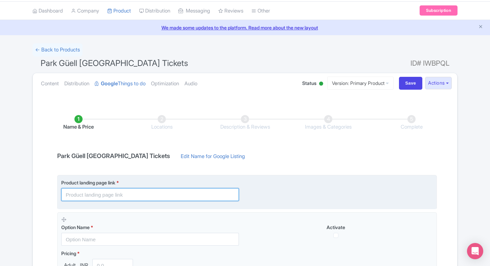
click at [146, 196] on input "text" at bounding box center [150, 194] width 178 height 13
paste input "[URL][DOMAIN_NAME][PERSON_NAME]"
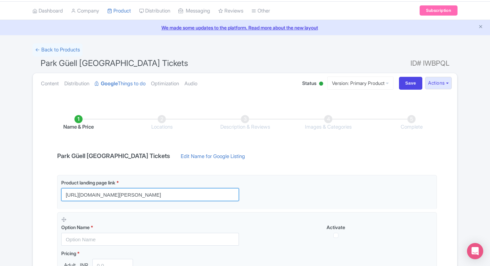
type input "[URL][DOMAIN_NAME][PERSON_NAME]"
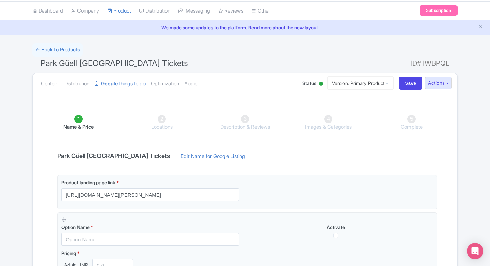
scroll to position [0, 0]
click at [5, 199] on div "Success Save successfully ← Back to Products Park Güell [GEOGRAPHIC_DATA] Ticke…" at bounding box center [245, 193] width 490 height 301
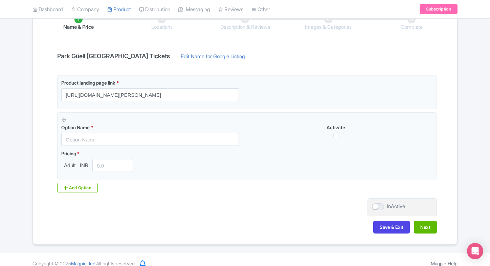
scroll to position [121, 0]
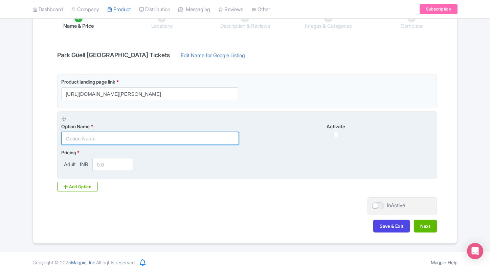
click at [153, 142] on input "text" at bounding box center [150, 138] width 178 height 13
paste input "Park Guell Skip the line Entrance Tickets"
type input "Park Guell Skip the line Entrance Tickets"
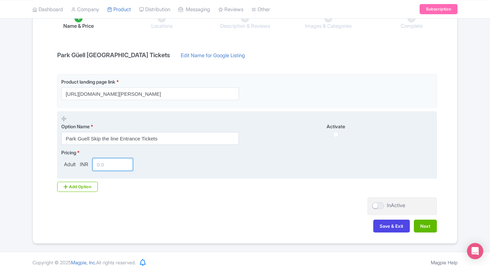
click at [101, 163] on input "number" at bounding box center [112, 164] width 41 height 13
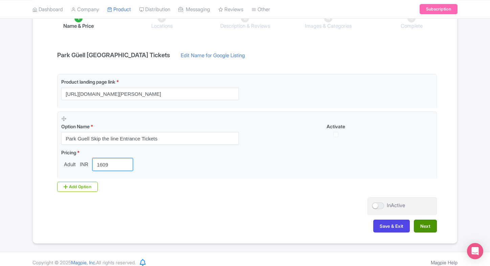
type input "1609"
click at [424, 222] on button "Next" at bounding box center [425, 226] width 23 height 13
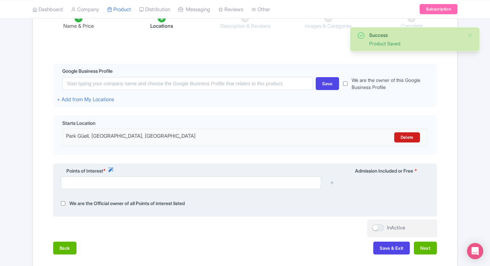
click at [211, 191] on div at bounding box center [245, 185] width 377 height 18
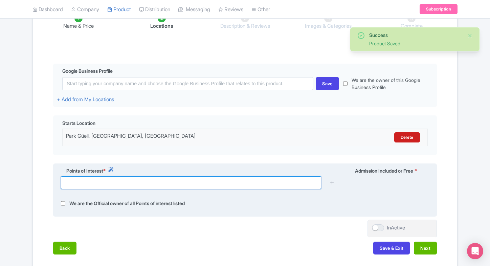
click at [215, 188] on input "text" at bounding box center [191, 182] width 260 height 13
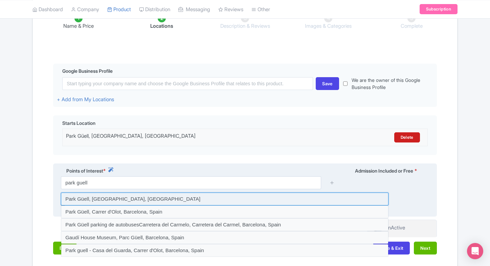
click at [180, 198] on input at bounding box center [225, 199] width 328 height 13
type input "Park Güell, [GEOGRAPHIC_DATA], [GEOGRAPHIC_DATA]"
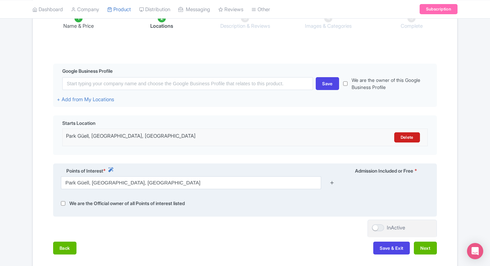
click at [333, 184] on icon at bounding box center [332, 182] width 5 height 5
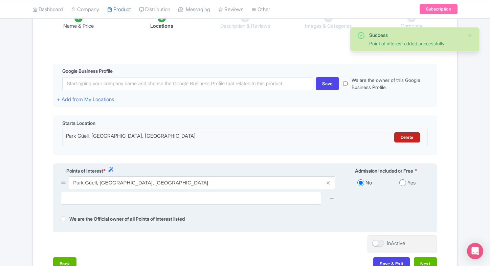
click at [407, 183] on div "Yes" at bounding box center [407, 183] width 43 height 8
click at [405, 183] on input "radio" at bounding box center [403, 182] width 7 height 7
radio input "true"
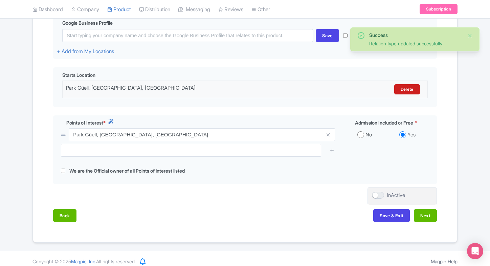
scroll to position [170, 0]
click at [423, 213] on button "Next" at bounding box center [425, 215] width 23 height 13
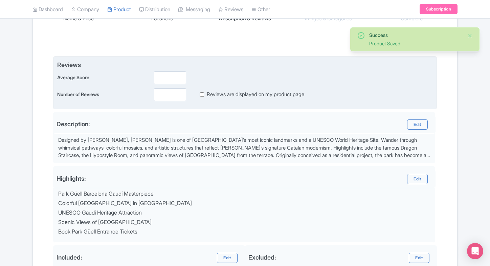
scroll to position [129, 0]
click at [176, 81] on input "number" at bounding box center [170, 77] width 32 height 13
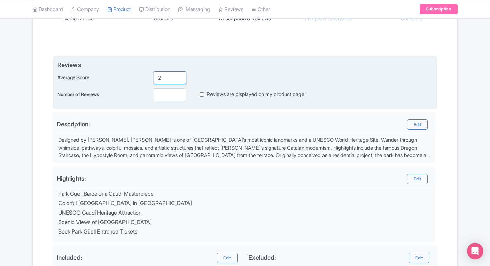
type input "2"
click at [165, 102] on div "Reviews Average Score 2 Number of Reviews Reviews are displayed on my product p…" at bounding box center [245, 82] width 384 height 53
click at [169, 97] on input "number" at bounding box center [170, 94] width 32 height 13
type input "0"
click at [309, 60] on span "Reviews" at bounding box center [245, 64] width 376 height 9
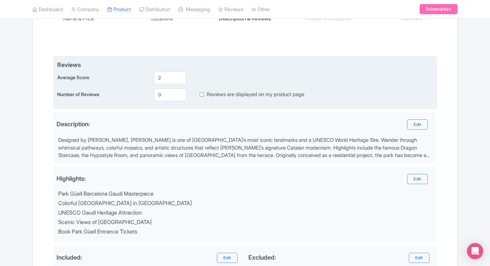
scroll to position [241, 0]
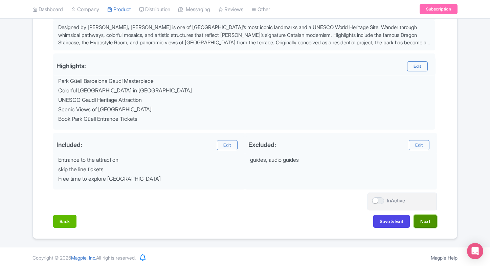
click at [428, 225] on button "Next" at bounding box center [425, 221] width 23 height 13
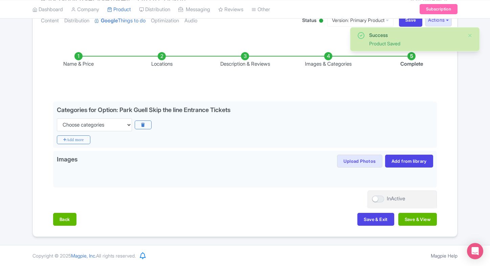
scroll to position [82, 0]
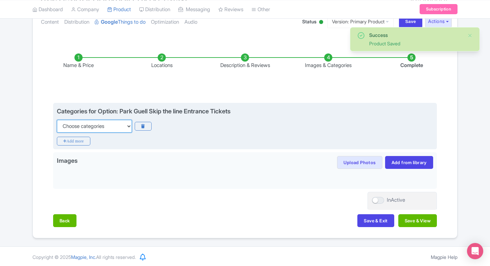
click at [130, 126] on select "Choose categories Adults Only Animals Audio Guide Beaches Bike Tours Boat Tours…" at bounding box center [94, 126] width 75 height 13
select select "family-friendly"
click at [57, 120] on select "Choose categories Adults Only Animals Audio Guide Beaches Bike Tours Boat Tours…" at bounding box center [94, 126] width 75 height 13
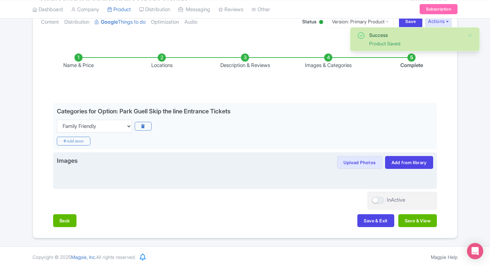
click at [378, 153] on div "Images Upload Photos Save image to library? Yes No Images in library can be reu…" at bounding box center [245, 170] width 384 height 37
click at [362, 160] on button "Upload Photos" at bounding box center [359, 162] width 45 height 13
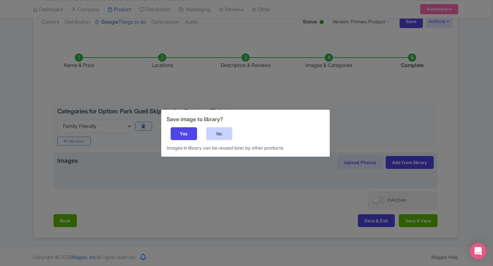
click at [217, 134] on div "No" at bounding box center [219, 133] width 26 height 13
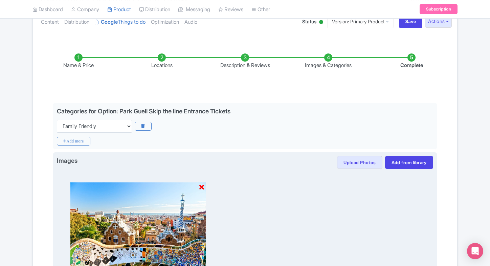
scroll to position [177, 0]
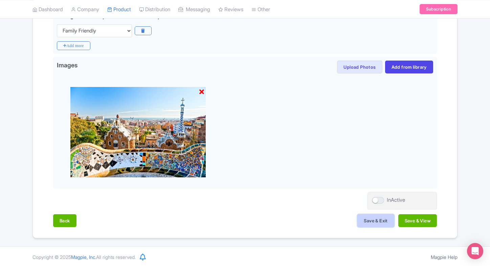
click at [358, 219] on button "Save & Exit" at bounding box center [376, 220] width 37 height 13
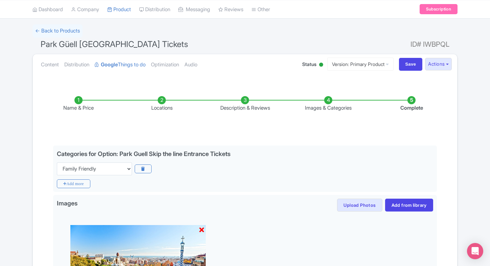
scroll to position [0, 0]
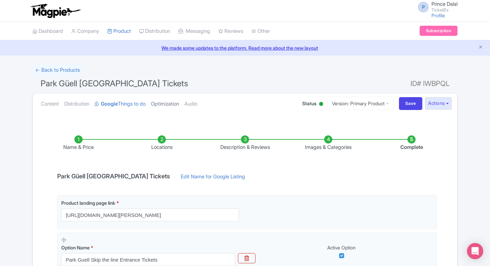
click at [179, 107] on link "Optimization" at bounding box center [165, 103] width 28 height 21
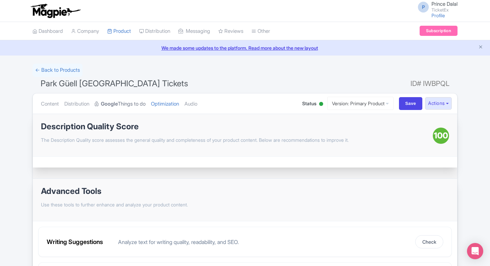
click at [110, 105] on strong "Google" at bounding box center [109, 104] width 17 height 8
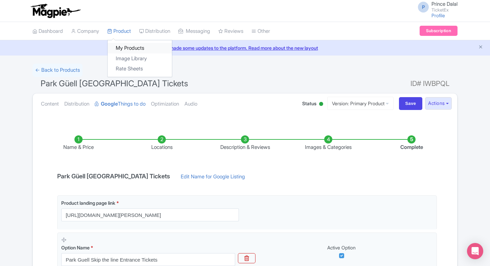
click at [123, 48] on link "My Products" at bounding box center [140, 48] width 64 height 10
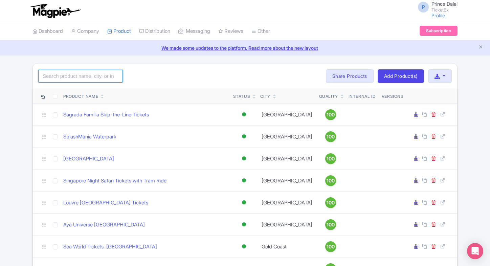
click at [83, 71] on input "search" at bounding box center [80, 76] width 85 height 13
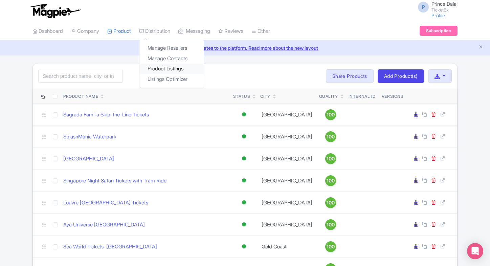
click at [154, 65] on link "Product Listings" at bounding box center [172, 69] width 64 height 10
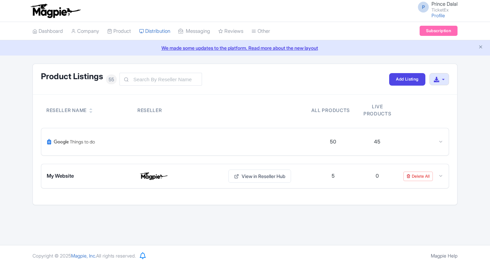
click at [72, 130] on div "50 45" at bounding box center [245, 141] width 408 height 27
